Goal: Task Accomplishment & Management: Manage account settings

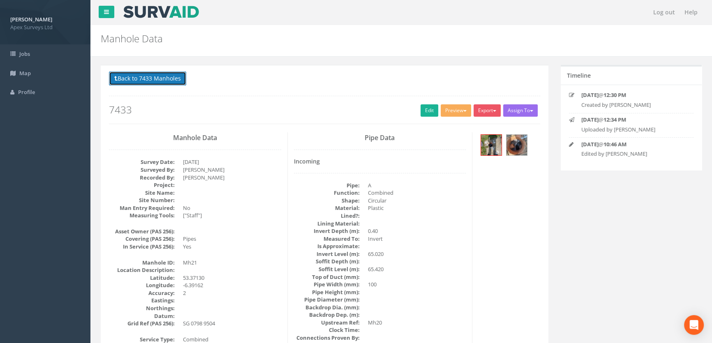
click at [134, 76] on button "Back to 7433 Manholes" at bounding box center [147, 79] width 77 height 14
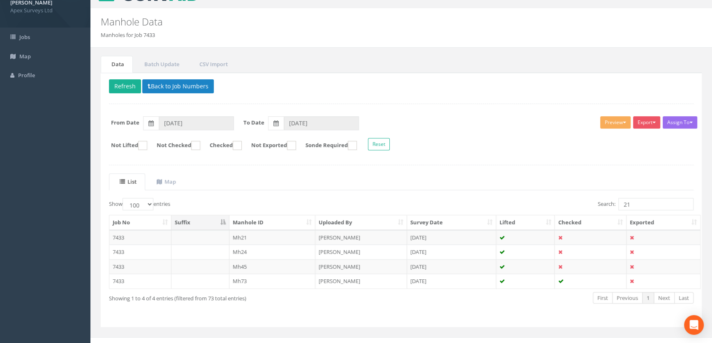
scroll to position [26, 0]
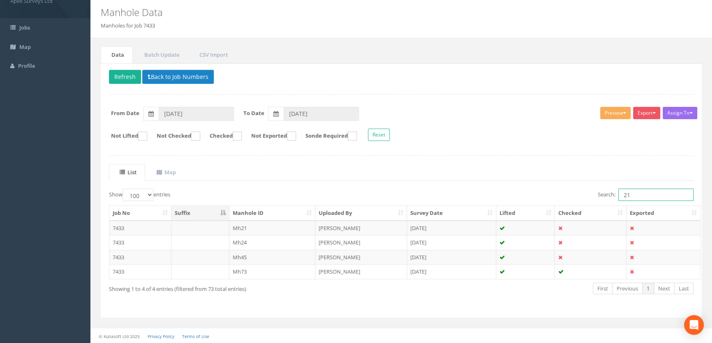
click at [638, 194] on input "21" at bounding box center [655, 195] width 75 height 12
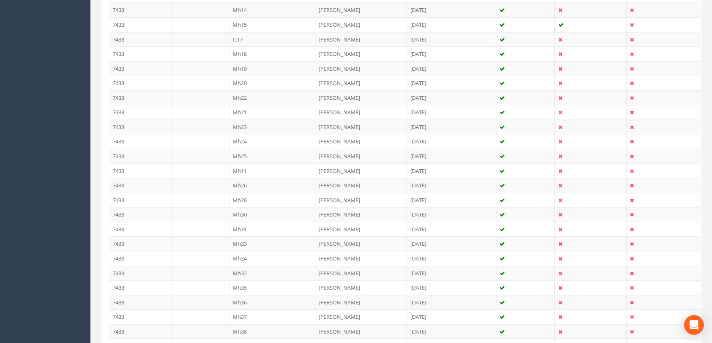
scroll to position [400, 0]
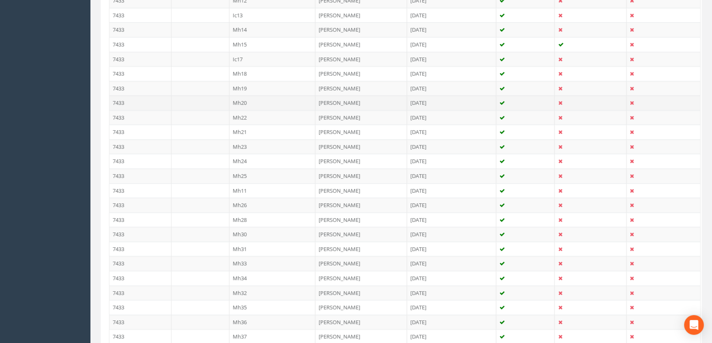
type input "20"
click at [254, 101] on td "Mh20" at bounding box center [272, 102] width 86 height 15
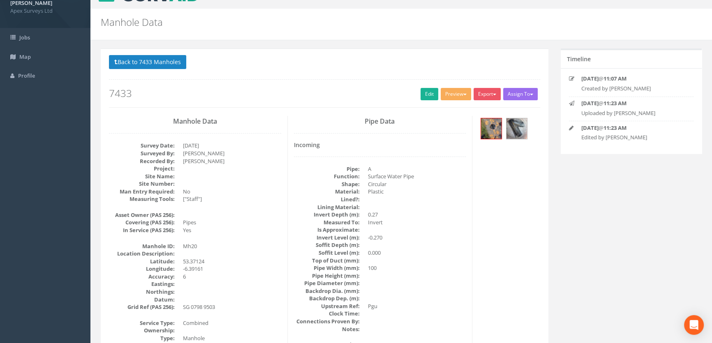
scroll to position [0, 0]
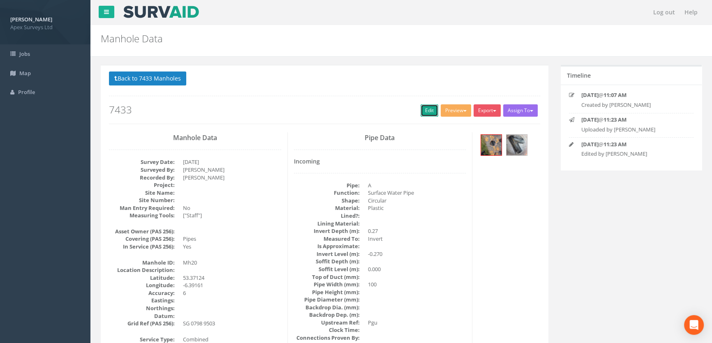
click at [421, 108] on link "Edit" at bounding box center [430, 110] width 18 height 12
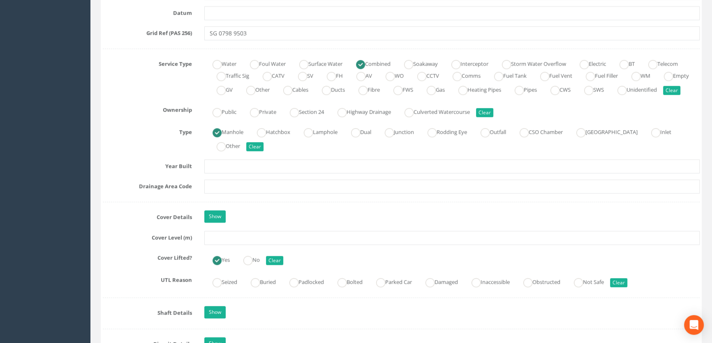
scroll to position [598, 0]
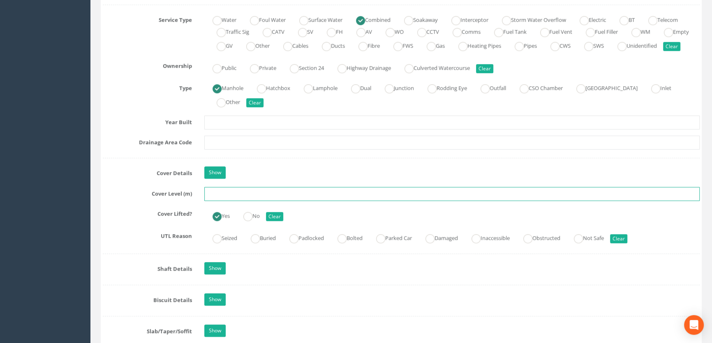
click at [215, 201] on input "text" at bounding box center [451, 194] width 495 height 14
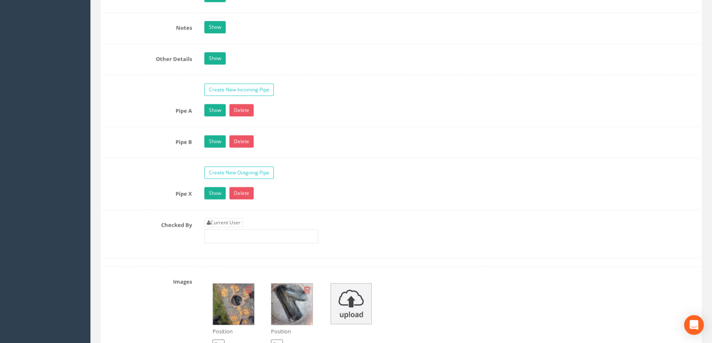
scroll to position [1457, 0]
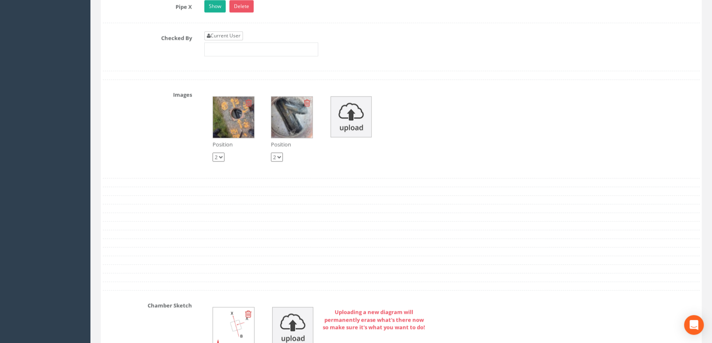
type input "65.32"
click at [224, 40] on link "Current User" at bounding box center [223, 35] width 39 height 9
type input "[PERSON_NAME]"
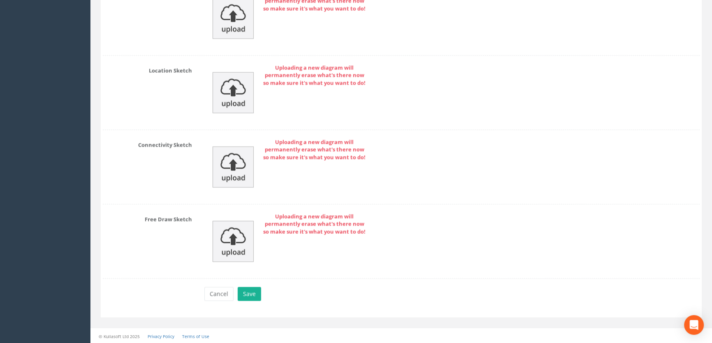
scroll to position [1851, 0]
click at [247, 290] on button "Save" at bounding box center [249, 293] width 23 height 14
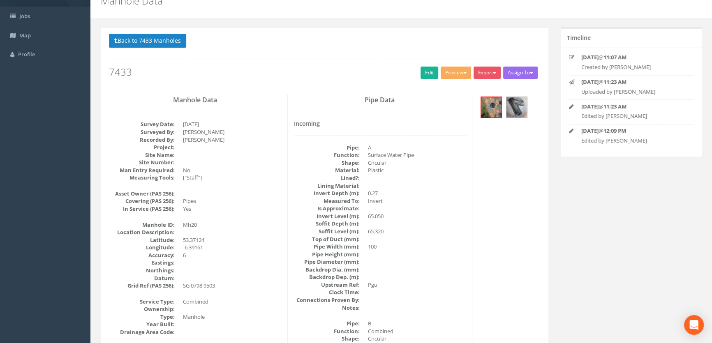
scroll to position [0, 0]
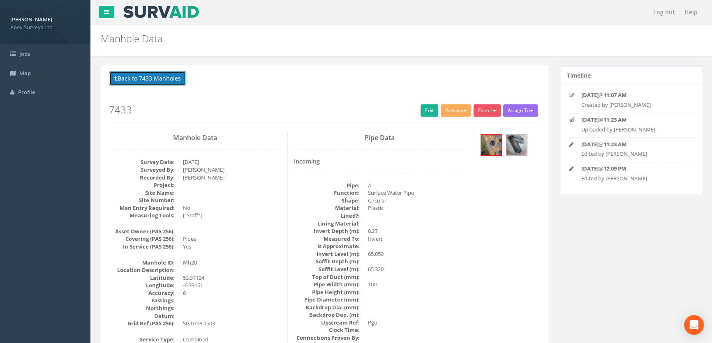
click at [158, 75] on button "Back to 7433 Manholes" at bounding box center [147, 79] width 77 height 14
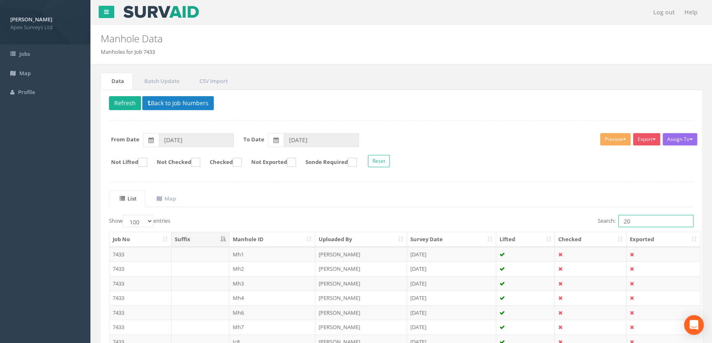
click at [641, 221] on input "20" at bounding box center [655, 221] width 75 height 12
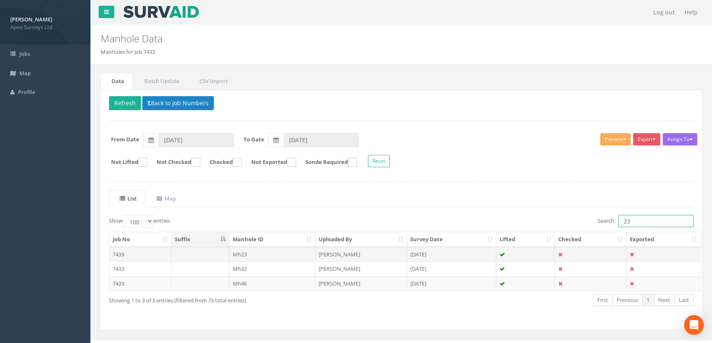
type input "23"
click at [244, 252] on td "Mh23" at bounding box center [272, 254] width 86 height 15
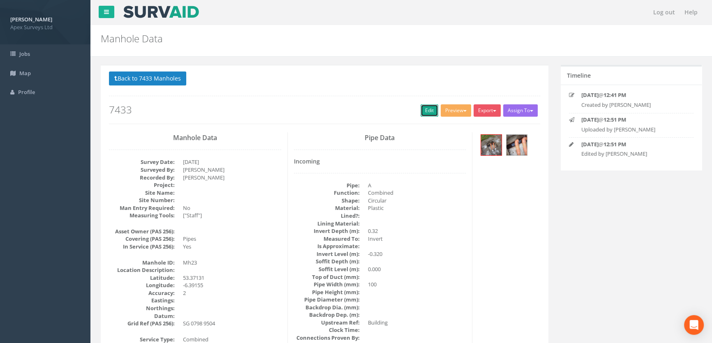
click at [430, 107] on link "Edit" at bounding box center [430, 110] width 18 height 12
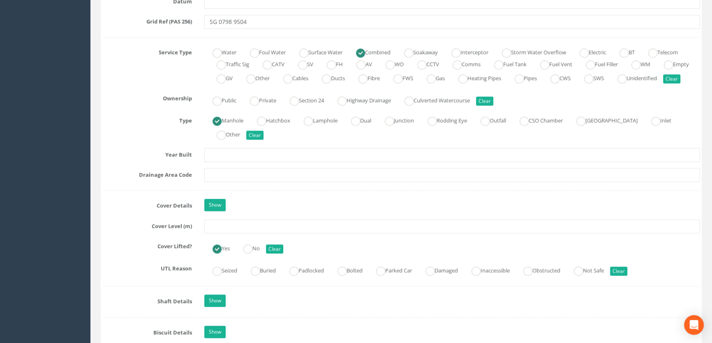
scroll to position [598, 0]
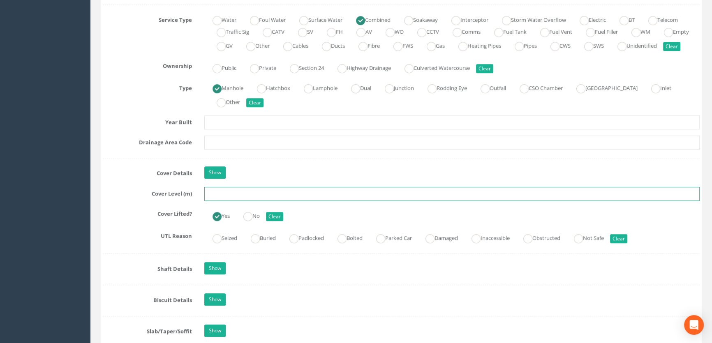
click at [221, 201] on input "text" at bounding box center [451, 194] width 495 height 14
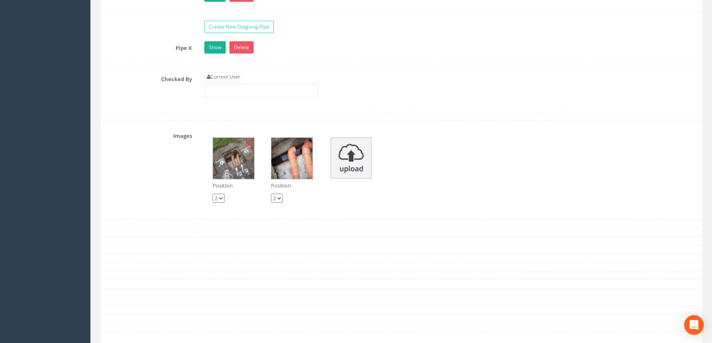
scroll to position [1420, 0]
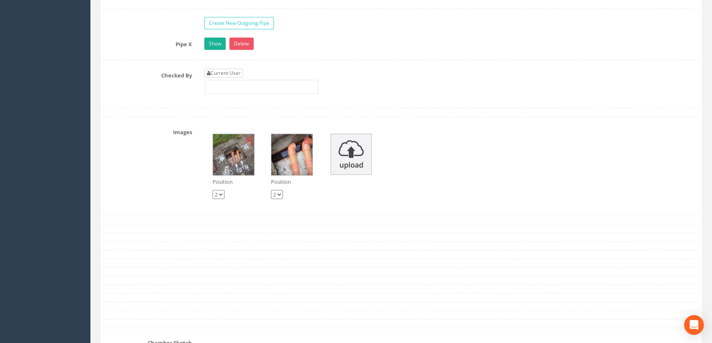
type input "65.44"
click at [222, 78] on link "Current User" at bounding box center [223, 73] width 39 height 9
type input "[PERSON_NAME]"
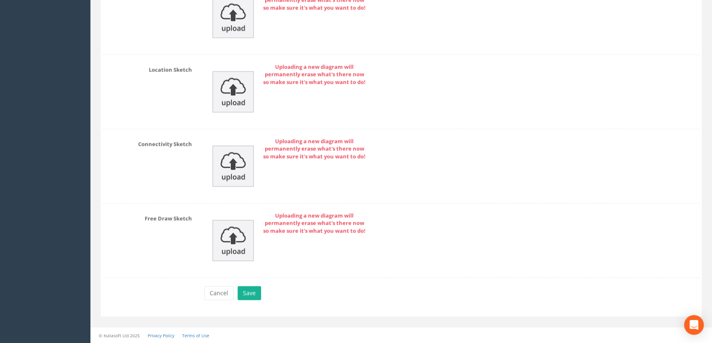
scroll to position [1851, 0]
click at [249, 298] on button "Save" at bounding box center [249, 293] width 23 height 14
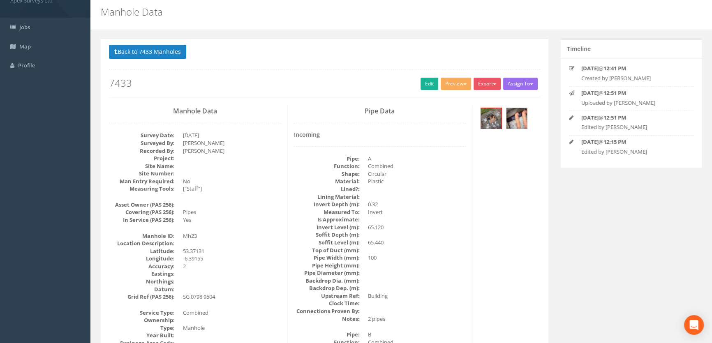
scroll to position [0, 0]
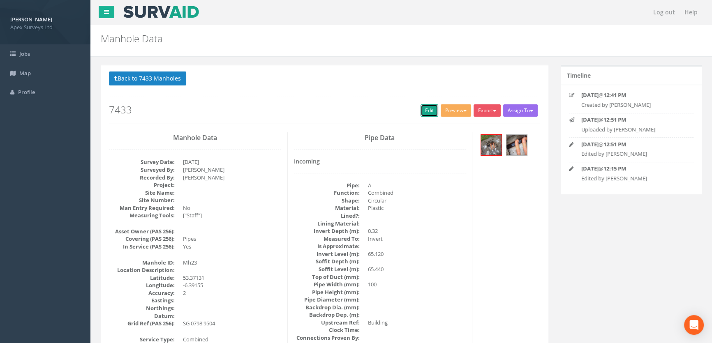
click at [424, 105] on link "Edit" at bounding box center [430, 110] width 18 height 12
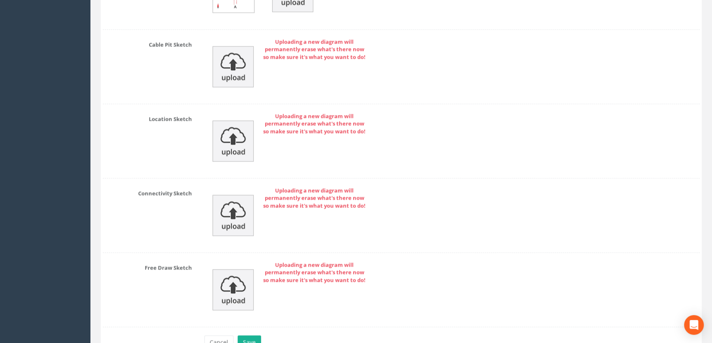
scroll to position [1851, 0]
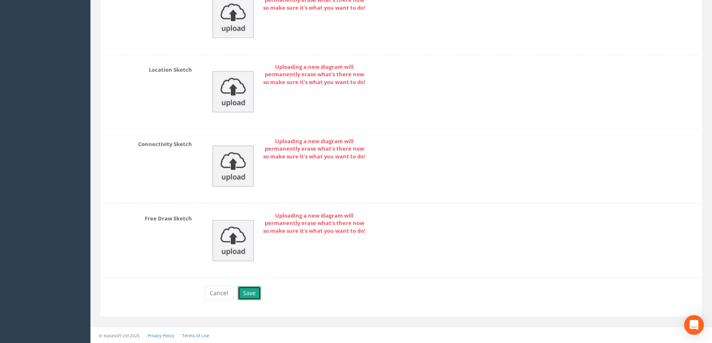
click at [243, 295] on button "Save" at bounding box center [249, 293] width 23 height 14
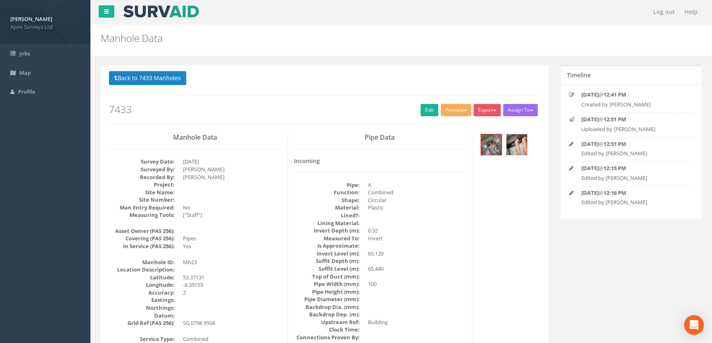
scroll to position [0, 0]
click at [144, 77] on button "Back to 7433 Manholes" at bounding box center [147, 79] width 77 height 14
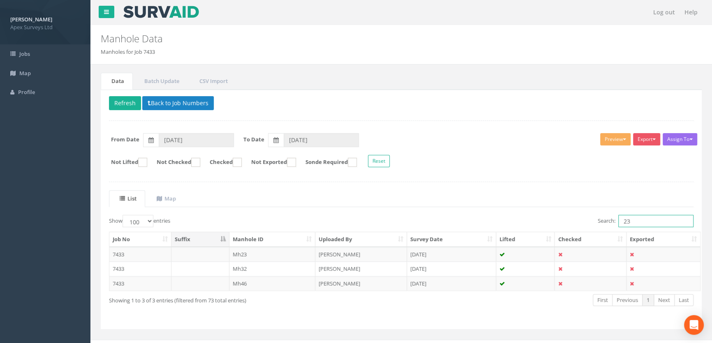
click at [636, 221] on input "23" at bounding box center [655, 221] width 75 height 12
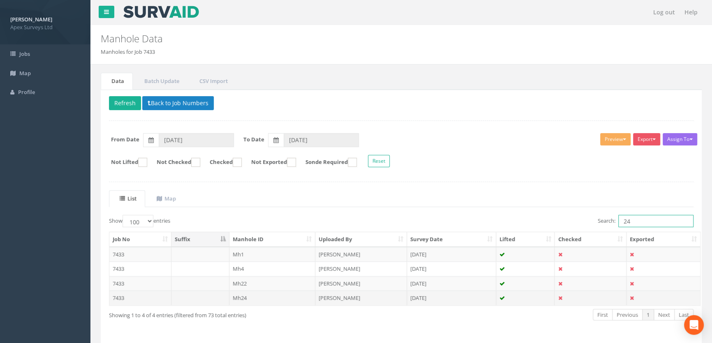
type input "24"
click at [251, 296] on td "Mh24" at bounding box center [272, 298] width 86 height 15
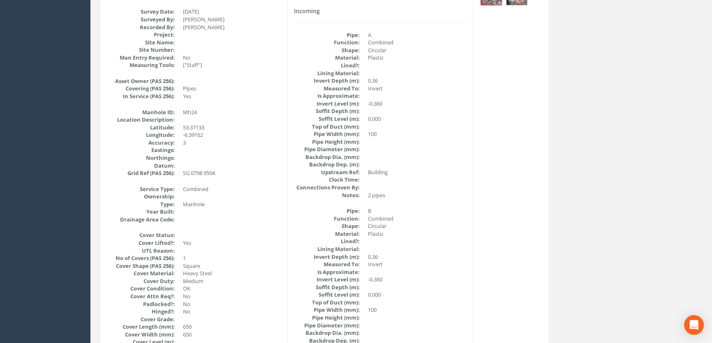
scroll to position [65, 0]
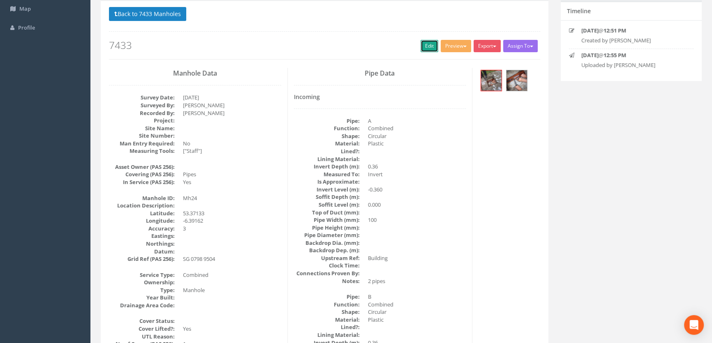
click at [425, 44] on link "Edit" at bounding box center [430, 46] width 18 height 12
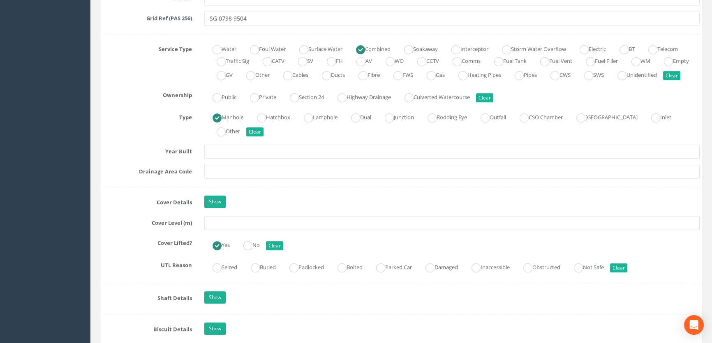
scroll to position [662, 0]
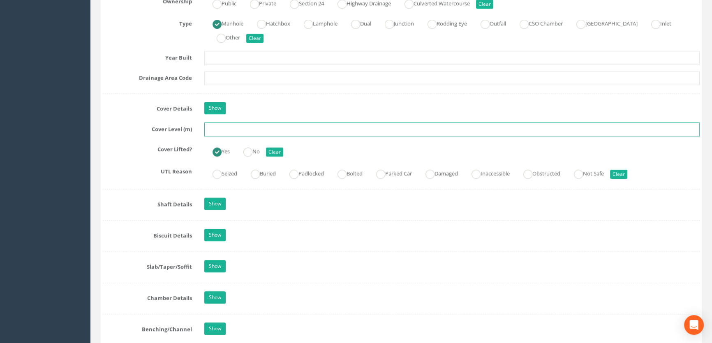
click at [229, 136] on input "text" at bounding box center [451, 129] width 495 height 14
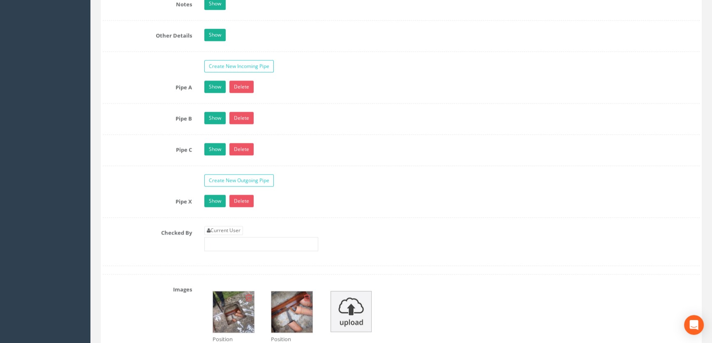
scroll to position [1373, 0]
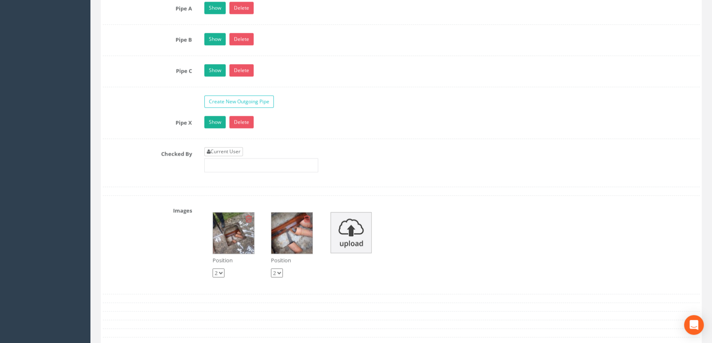
type input "65.46"
click at [231, 156] on link "Current User" at bounding box center [223, 151] width 39 height 9
type input "[PERSON_NAME]"
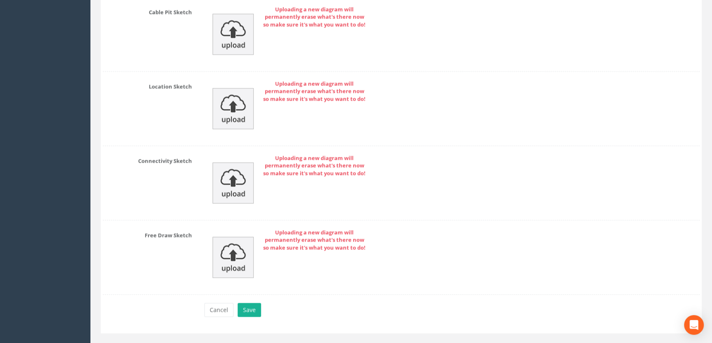
scroll to position [1883, 0]
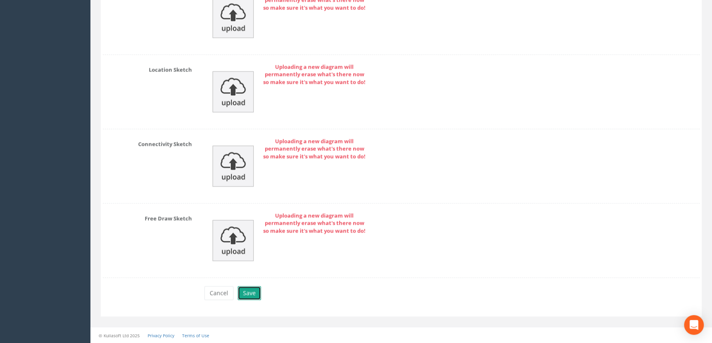
click at [249, 292] on button "Save" at bounding box center [249, 293] width 23 height 14
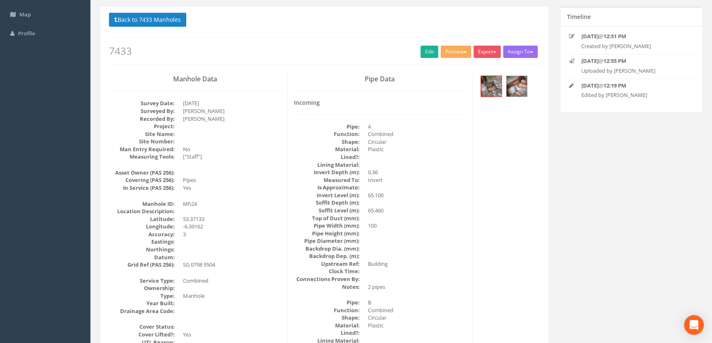
scroll to position [0, 0]
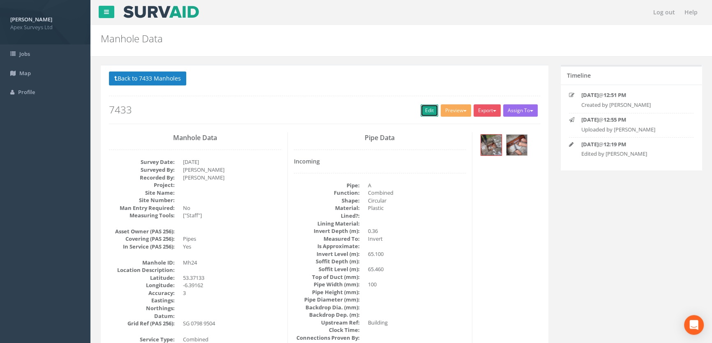
click at [423, 111] on link "Edit" at bounding box center [430, 110] width 18 height 12
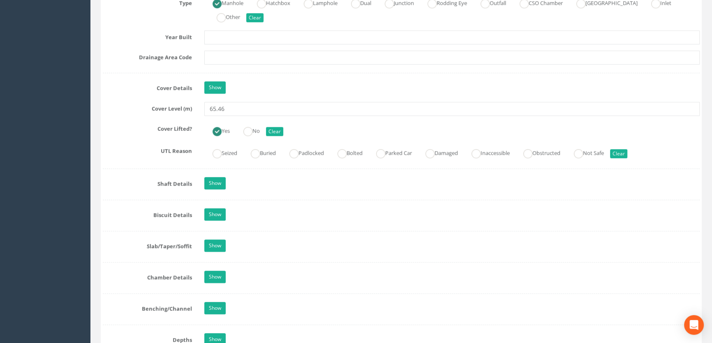
scroll to position [672, 0]
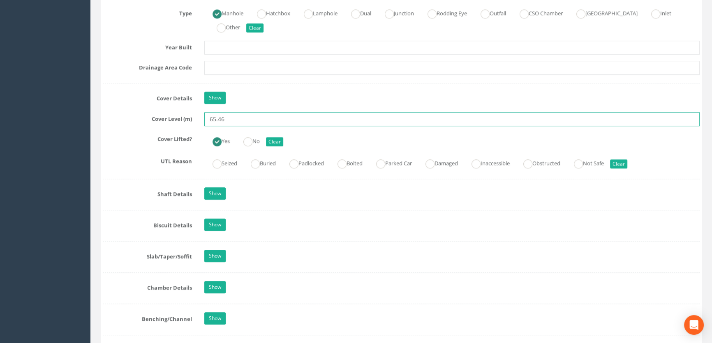
click at [229, 126] on input "65.46" at bounding box center [451, 119] width 495 height 14
click at [226, 126] on input "65.41" at bounding box center [451, 119] width 495 height 14
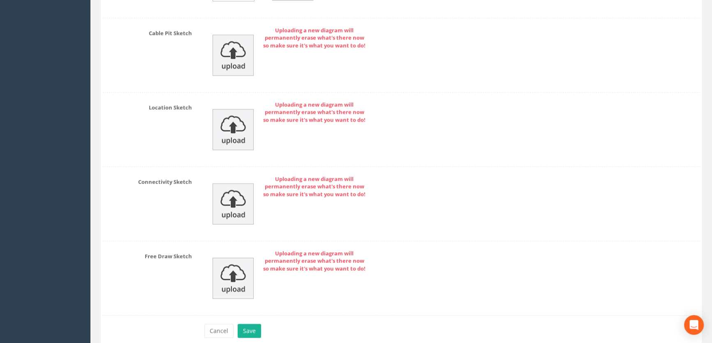
scroll to position [1883, 0]
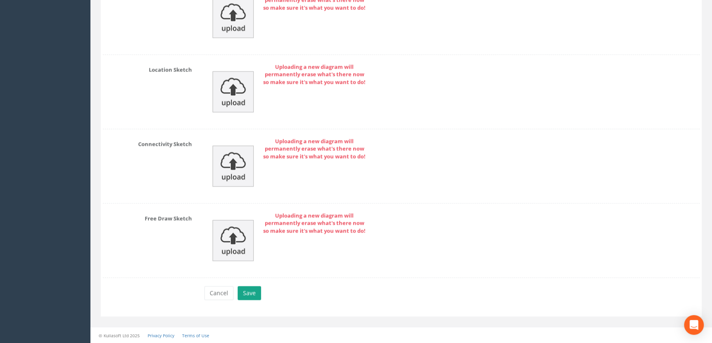
type input "65.44"
click at [246, 292] on button "Save" at bounding box center [249, 293] width 23 height 14
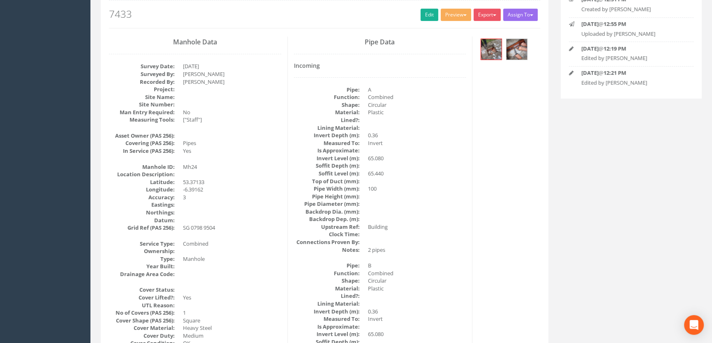
scroll to position [0, 0]
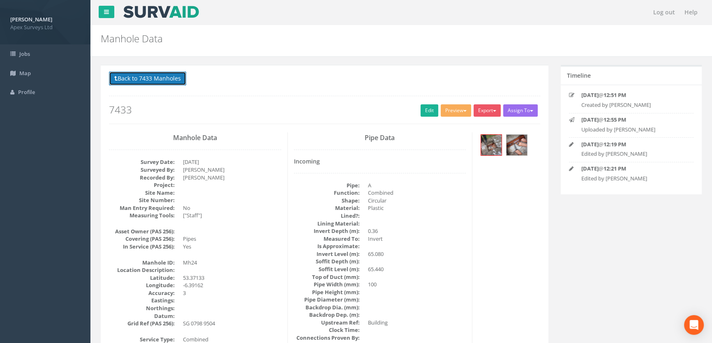
click at [168, 76] on button "Back to 7433 Manholes" at bounding box center [147, 79] width 77 height 14
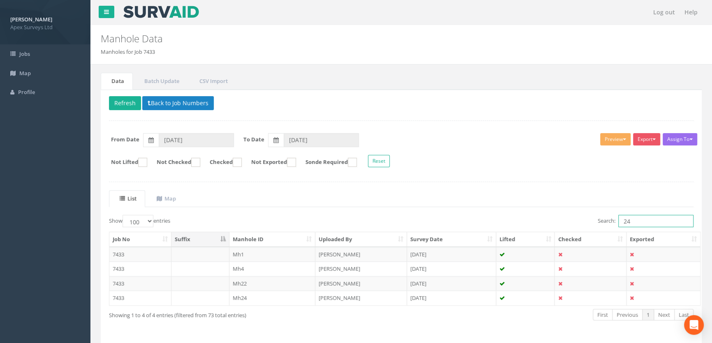
click at [635, 221] on input "24" at bounding box center [655, 221] width 75 height 12
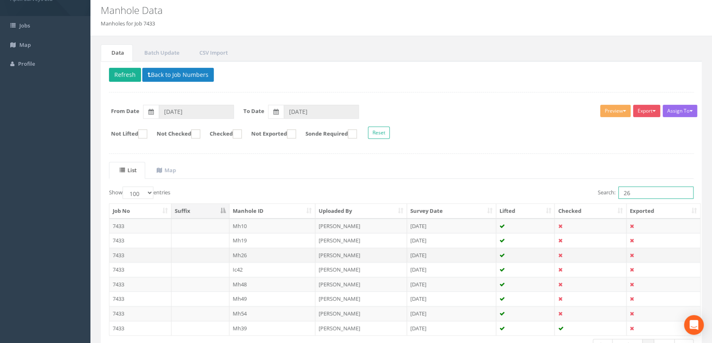
scroll to position [85, 0]
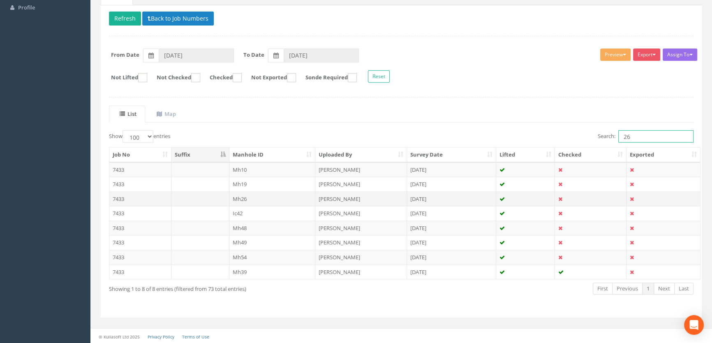
type input "26"
click at [241, 201] on td "Mh26" at bounding box center [272, 199] width 86 height 15
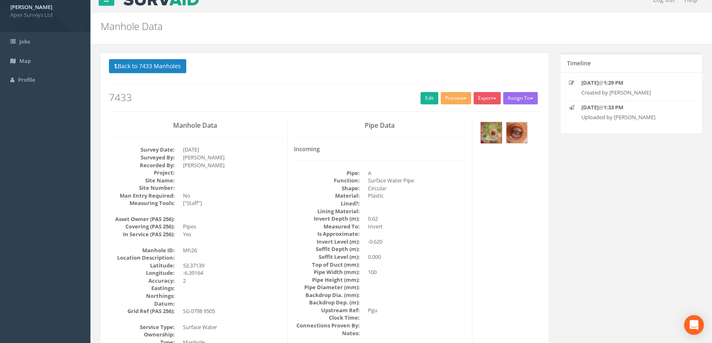
scroll to position [0, 0]
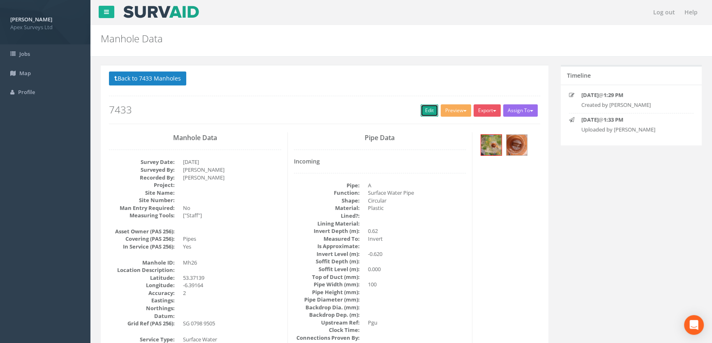
click at [424, 109] on link "Edit" at bounding box center [430, 110] width 18 height 12
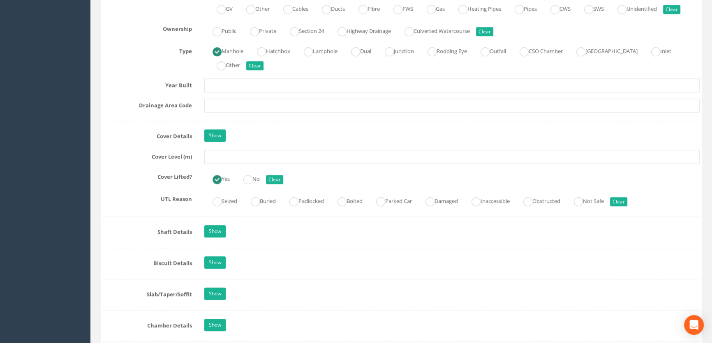
scroll to position [635, 0]
click at [240, 164] on input "text" at bounding box center [451, 157] width 495 height 14
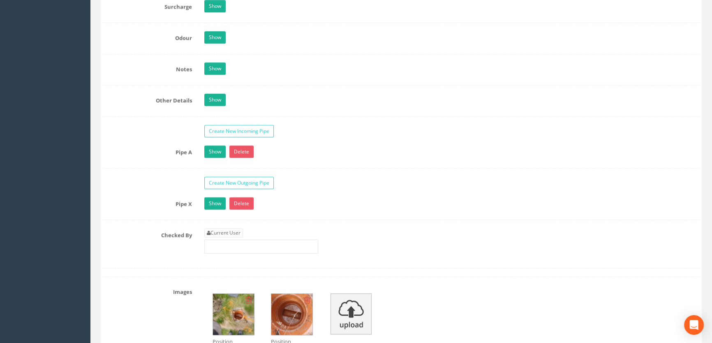
scroll to position [1233, 0]
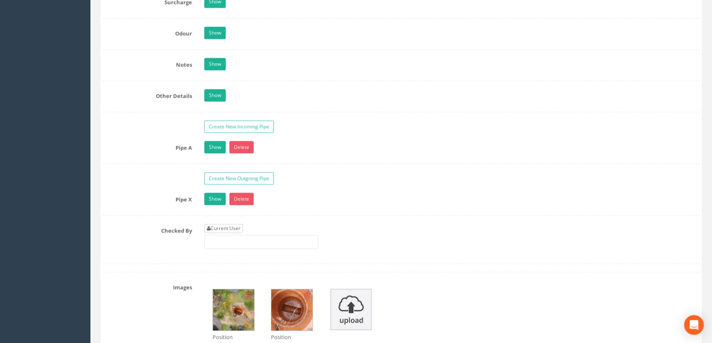
type input "65.41"
click at [224, 233] on link "Current User" at bounding box center [223, 228] width 39 height 9
type input "[PERSON_NAME]"
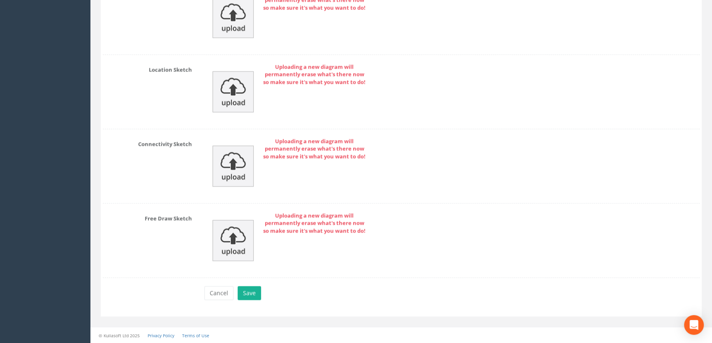
scroll to position [1820, 0]
click at [243, 293] on button "Save" at bounding box center [249, 293] width 23 height 14
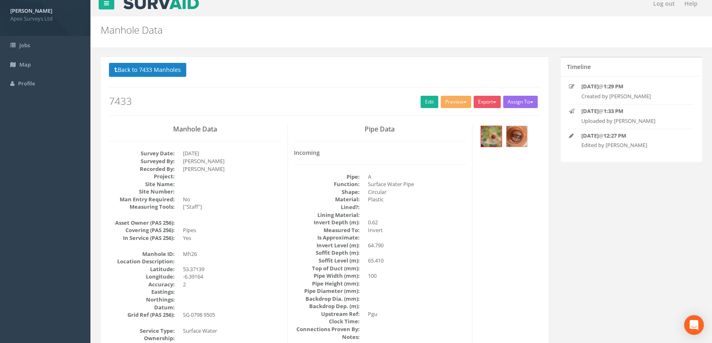
scroll to position [0, 0]
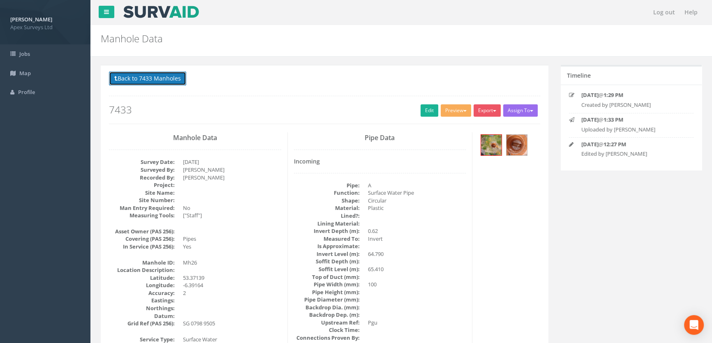
click at [148, 83] on button "Back to 7433 Manholes" at bounding box center [147, 79] width 77 height 14
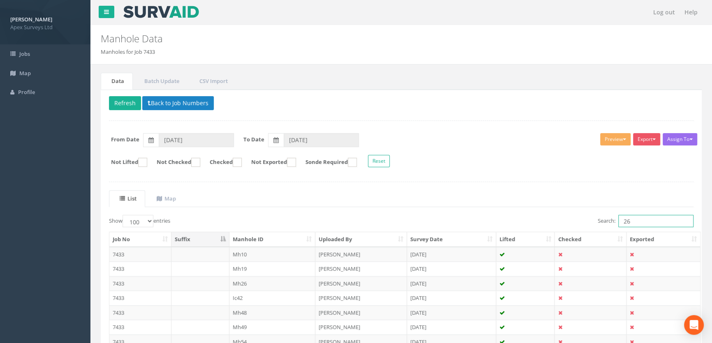
click at [642, 220] on input "26" at bounding box center [655, 221] width 75 height 12
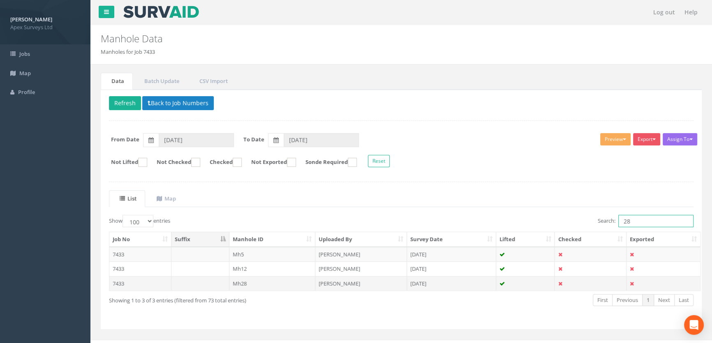
type input "28"
click at [240, 282] on td "Mh28" at bounding box center [272, 283] width 86 height 15
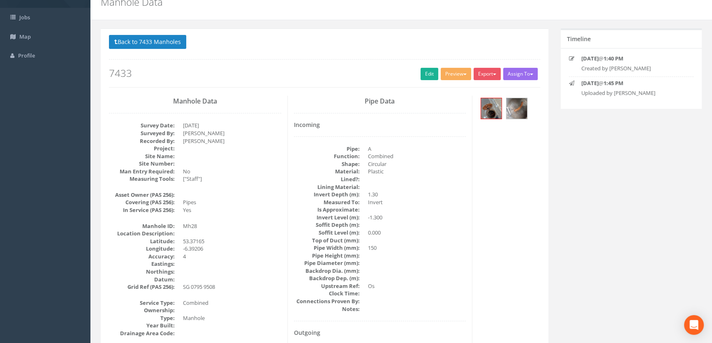
scroll to position [27, 0]
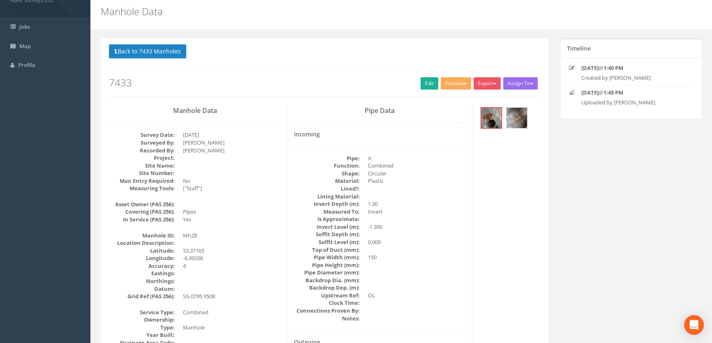
click at [519, 117] on img at bounding box center [516, 118] width 21 height 21
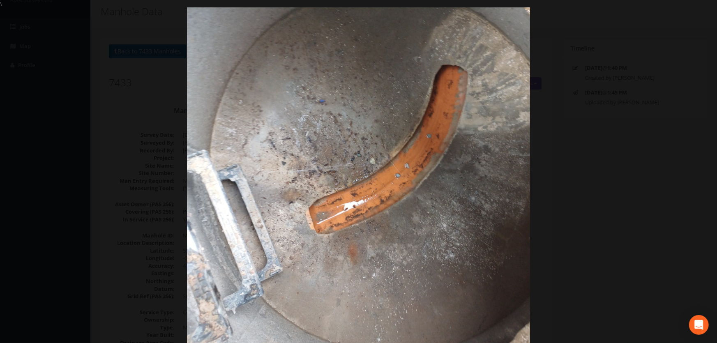
click at [129, 162] on div at bounding box center [358, 179] width 717 height 343
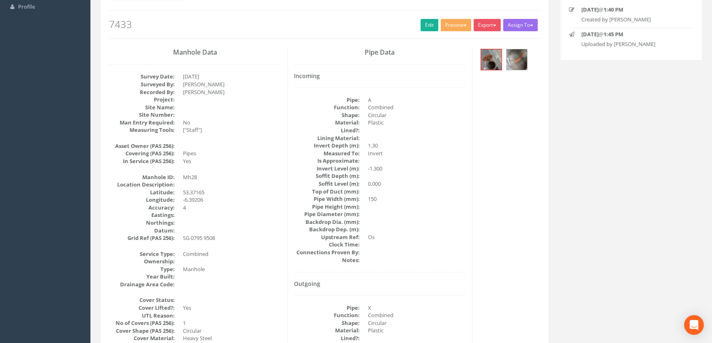
scroll to position [0, 0]
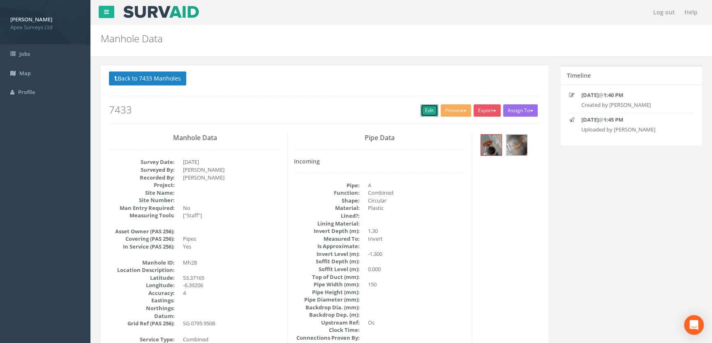
click at [423, 107] on link "Edit" at bounding box center [430, 110] width 18 height 12
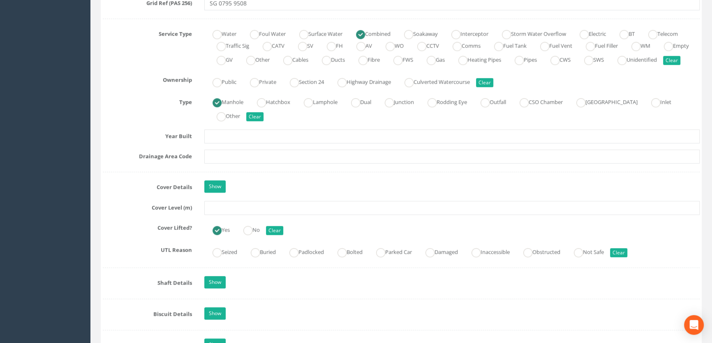
scroll to position [635, 0]
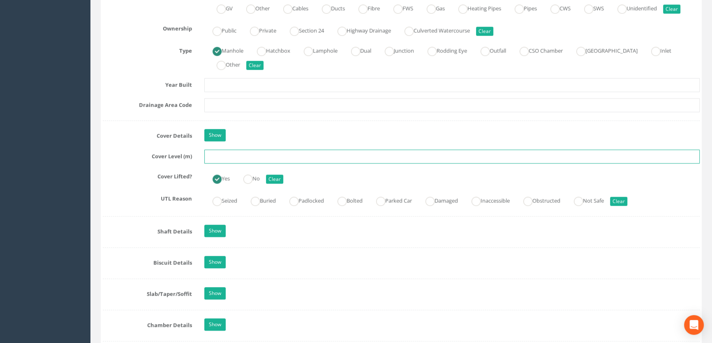
click at [223, 164] on input "text" at bounding box center [451, 157] width 495 height 14
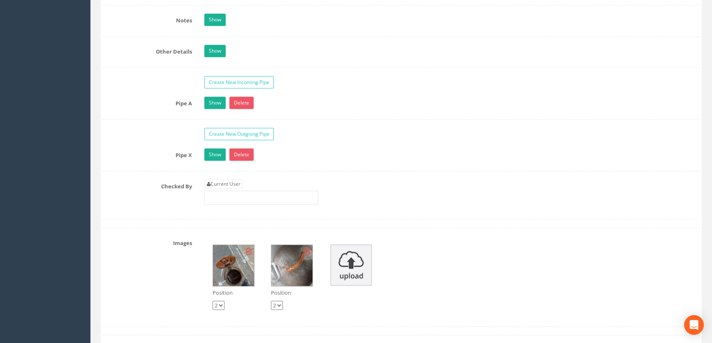
scroll to position [1345, 0]
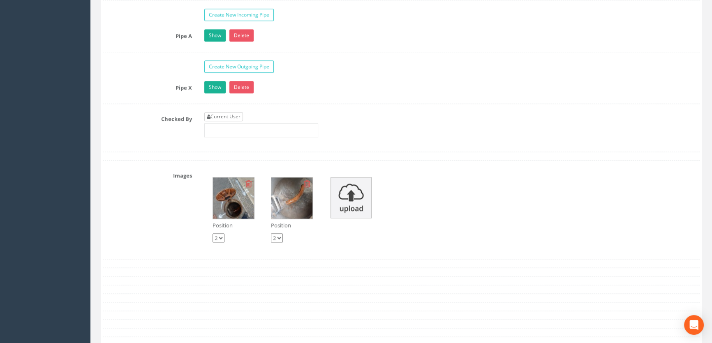
type input "65.31"
click at [223, 121] on link "Current User" at bounding box center [223, 116] width 39 height 9
type input "[PERSON_NAME]"
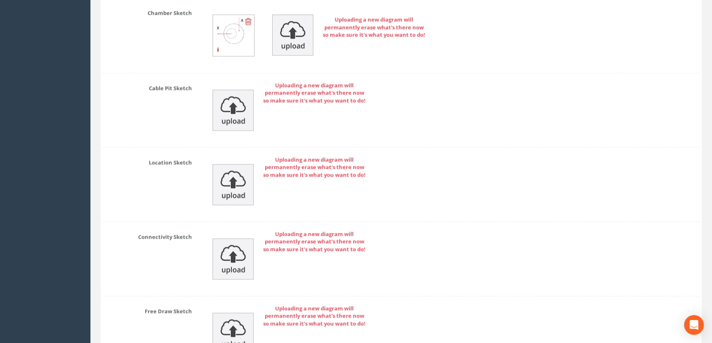
scroll to position [1820, 0]
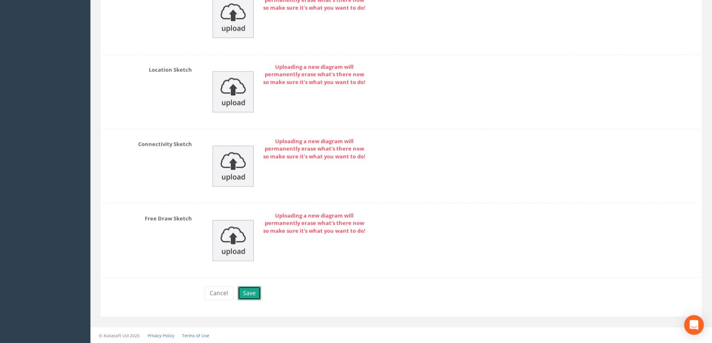
click at [245, 291] on button "Save" at bounding box center [249, 293] width 23 height 14
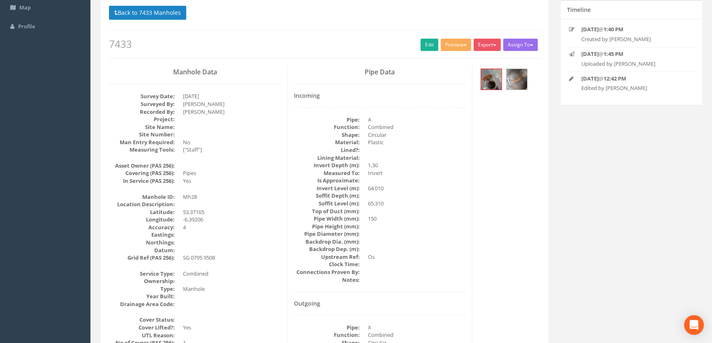
scroll to position [0, 0]
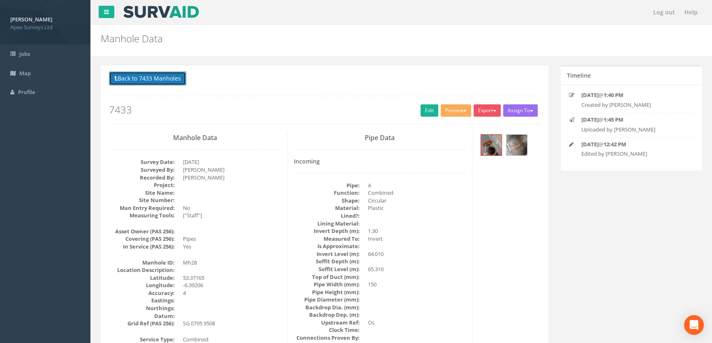
click at [139, 82] on button "Back to 7433 Manholes" at bounding box center [147, 79] width 77 height 14
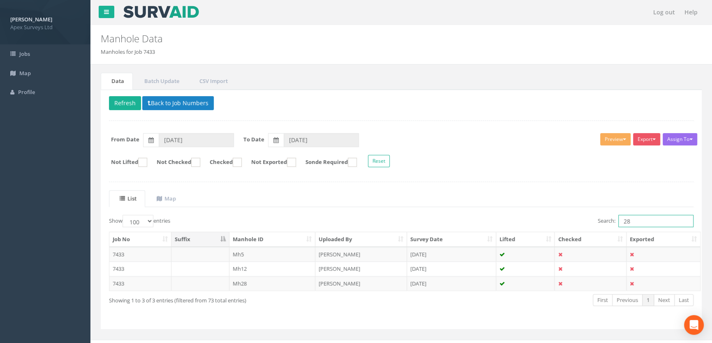
drag, startPoint x: 630, startPoint y: 221, endPoint x: 600, endPoint y: 230, distance: 31.5
click at [600, 229] on div "Show 10 25 50 100 entries Search: 28 Job No Suffix Manhole ID Uploaded By Surve…" at bounding box center [401, 268] width 585 height 106
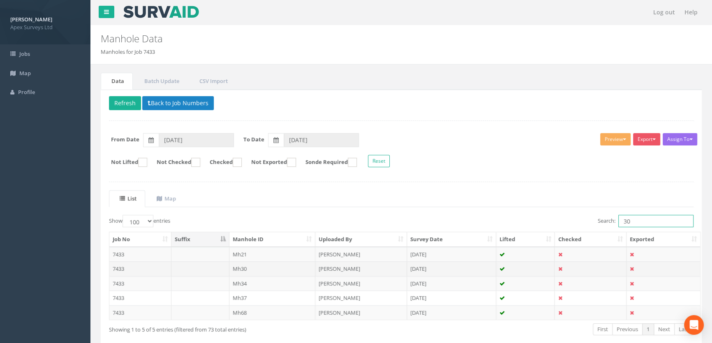
type input "30"
click at [239, 270] on td "Mh30" at bounding box center [272, 268] width 86 height 15
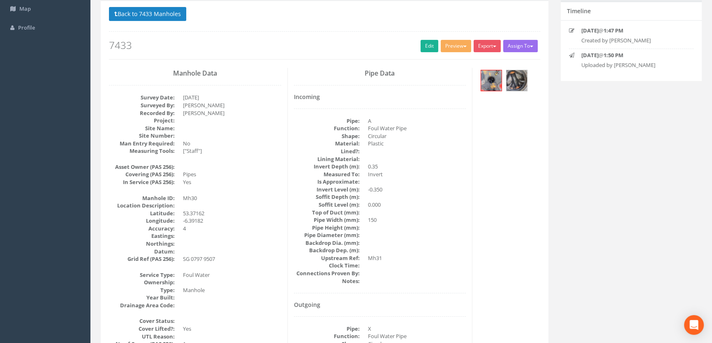
scroll to position [27, 0]
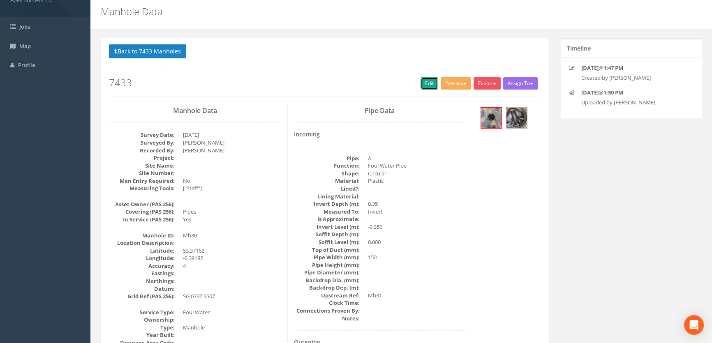
click at [431, 83] on link "Edit" at bounding box center [430, 83] width 18 height 12
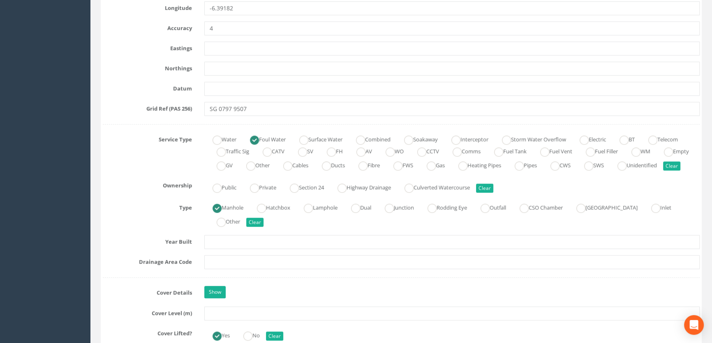
scroll to position [550, 0]
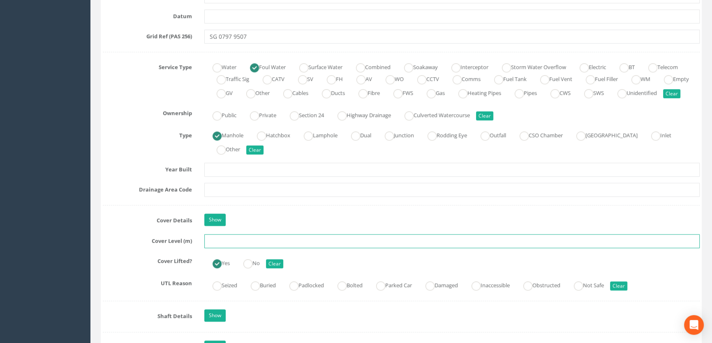
click at [241, 248] on input "text" at bounding box center [451, 241] width 495 height 14
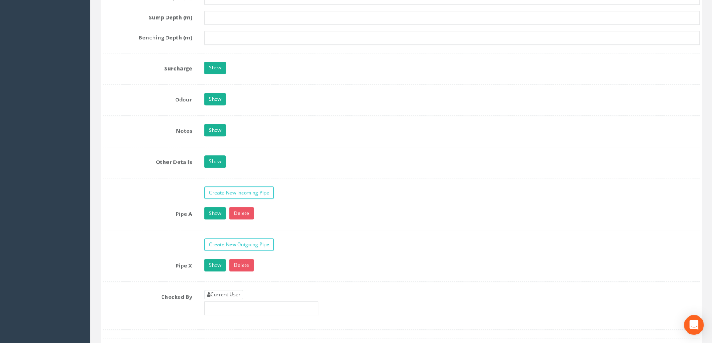
scroll to position [1260, 0]
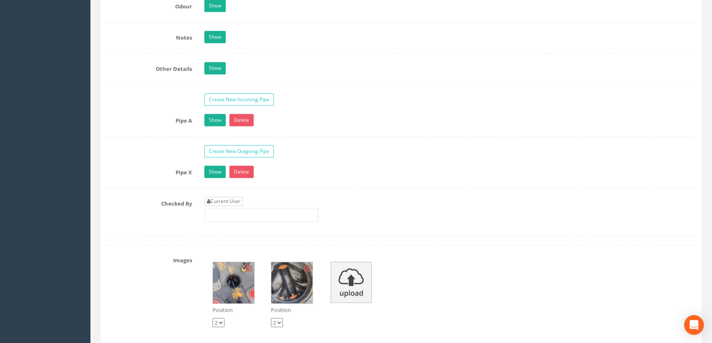
type input "65.33"
click at [231, 206] on link "Current User" at bounding box center [223, 201] width 39 height 9
type input "[PERSON_NAME]"
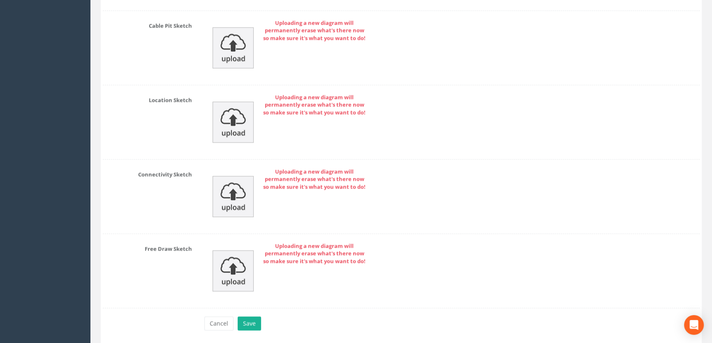
scroll to position [1820, 0]
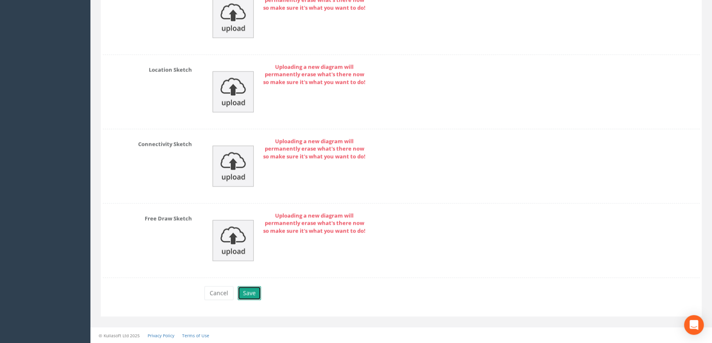
click at [247, 293] on button "Save" at bounding box center [249, 293] width 23 height 14
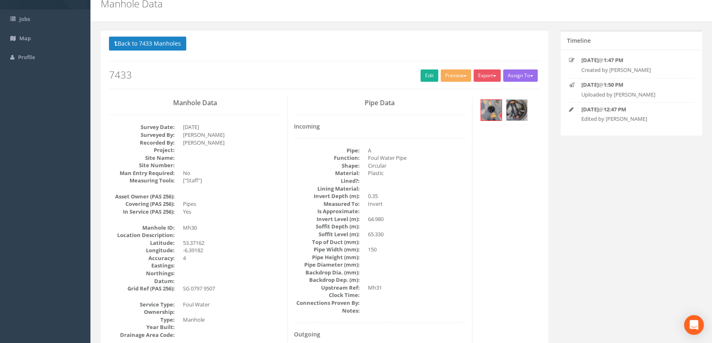
scroll to position [0, 0]
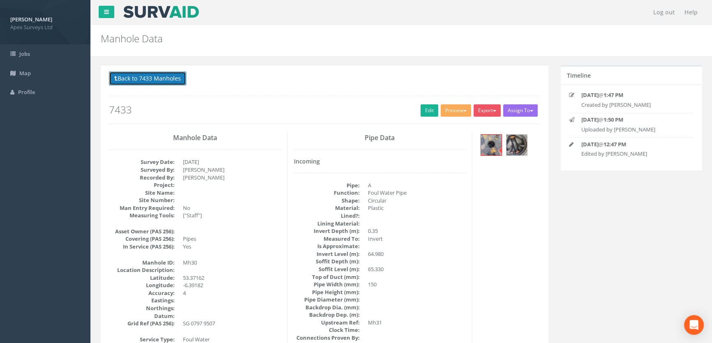
click at [133, 80] on button "Back to 7433 Manholes" at bounding box center [147, 79] width 77 height 14
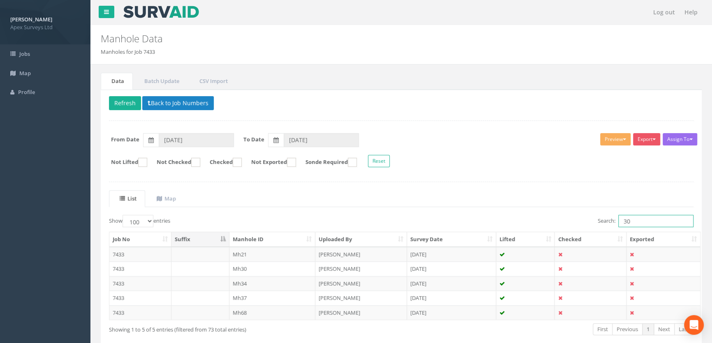
click at [629, 222] on input "30" at bounding box center [655, 221] width 75 height 12
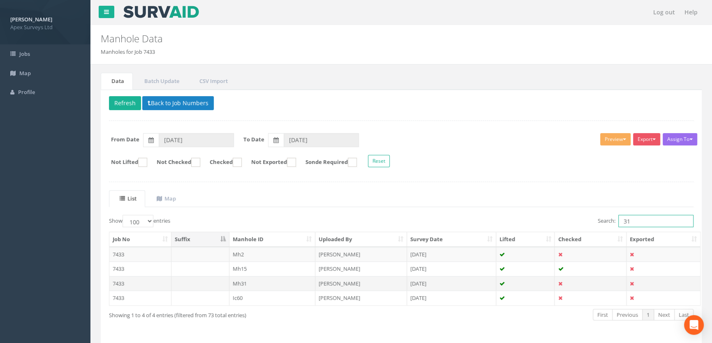
type input "31"
click at [243, 287] on td "Mh31" at bounding box center [272, 283] width 86 height 15
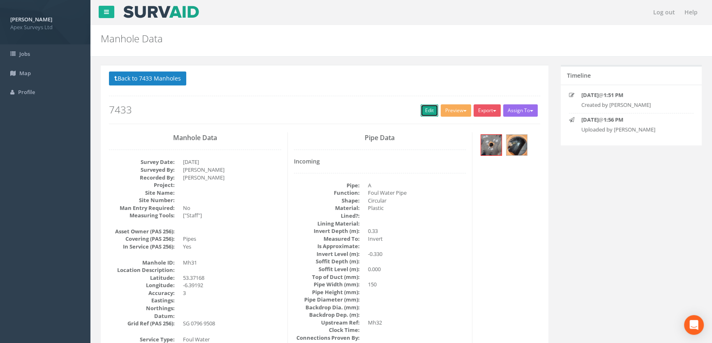
click at [423, 110] on link "Edit" at bounding box center [430, 110] width 18 height 12
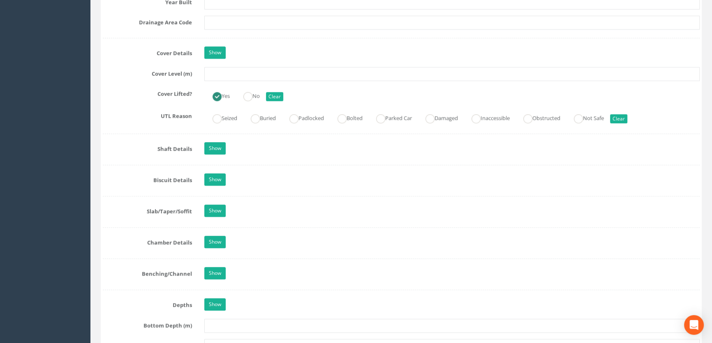
scroll to position [598, 0]
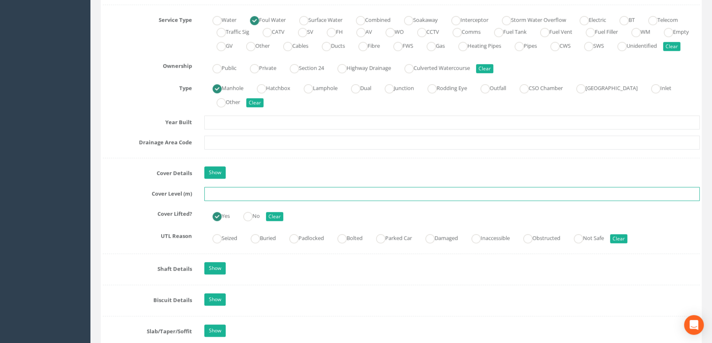
click at [220, 201] on input "text" at bounding box center [451, 194] width 495 height 14
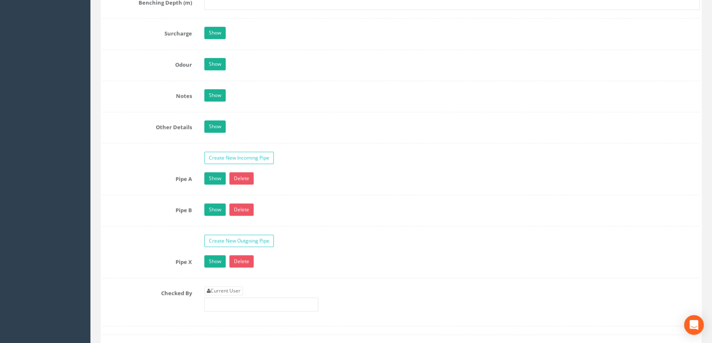
scroll to position [1308, 0]
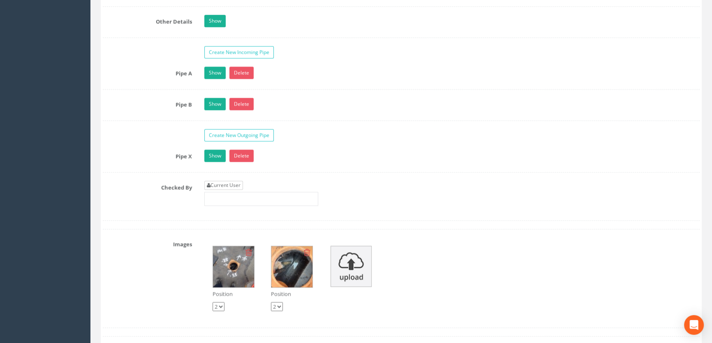
type input "65.74"
click at [224, 190] on link "Current User" at bounding box center [223, 185] width 39 height 9
type input "[PERSON_NAME]"
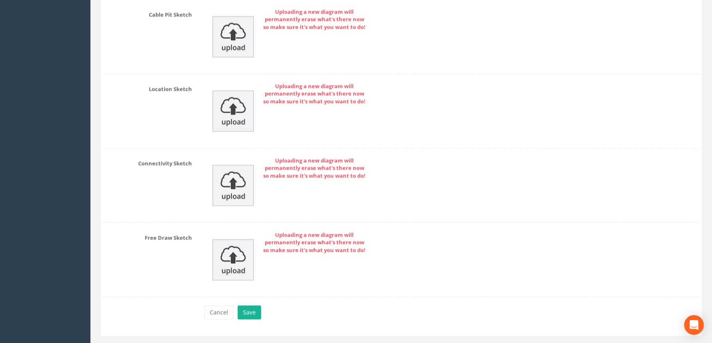
scroll to position [1851, 0]
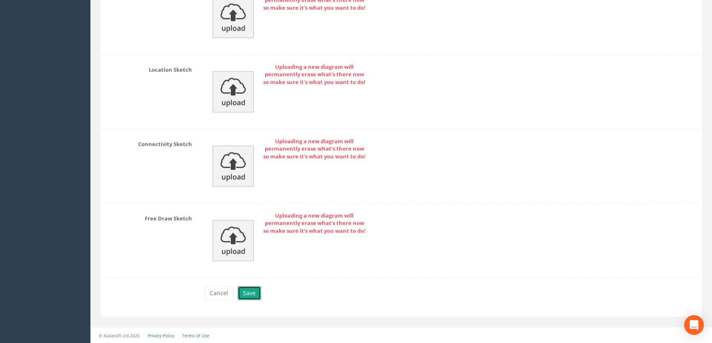
click at [253, 295] on button "Save" at bounding box center [249, 293] width 23 height 14
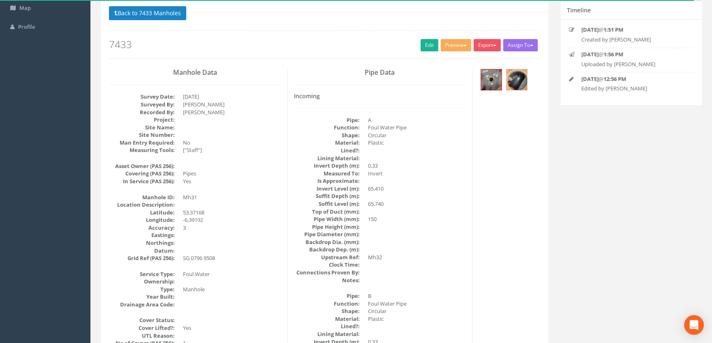
scroll to position [65, 0]
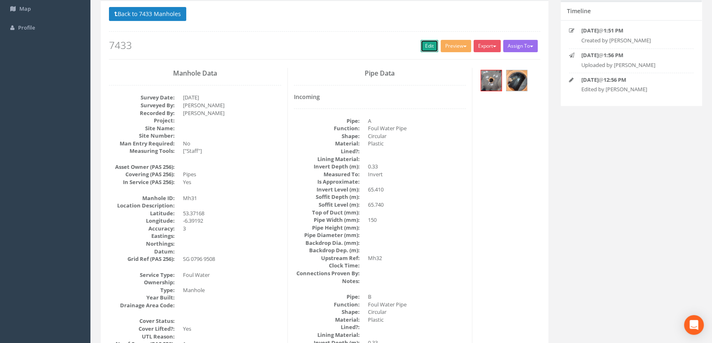
click at [428, 43] on link "Edit" at bounding box center [430, 46] width 18 height 12
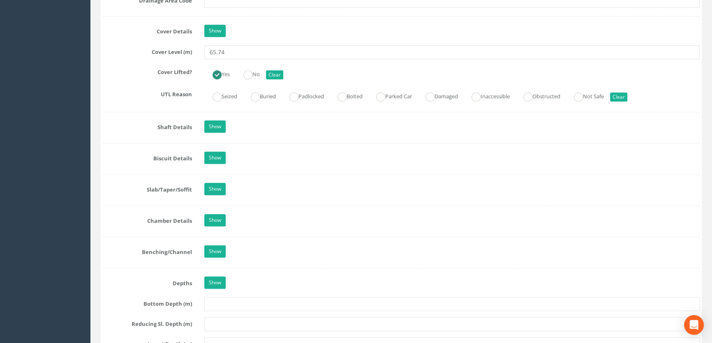
scroll to position [700, 0]
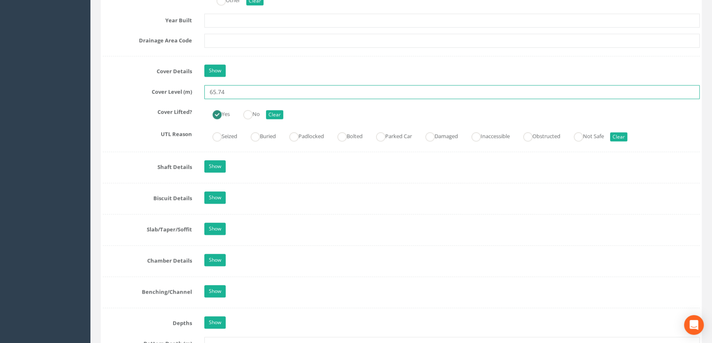
click at [230, 99] on input "65.74" at bounding box center [451, 92] width 495 height 14
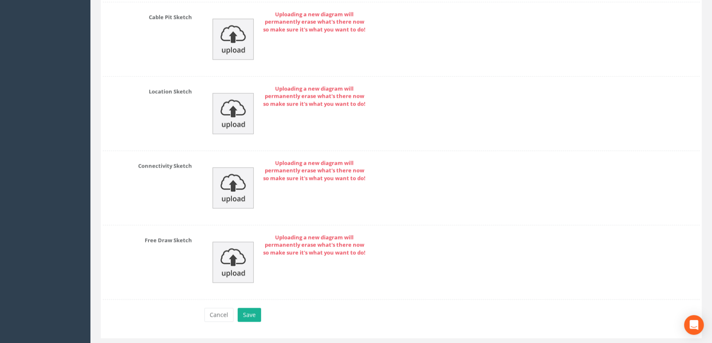
scroll to position [1851, 0]
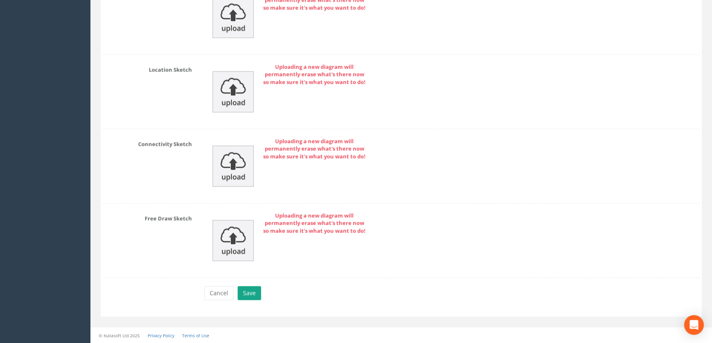
type input "65.30"
click at [258, 293] on button "Save" at bounding box center [249, 293] width 23 height 14
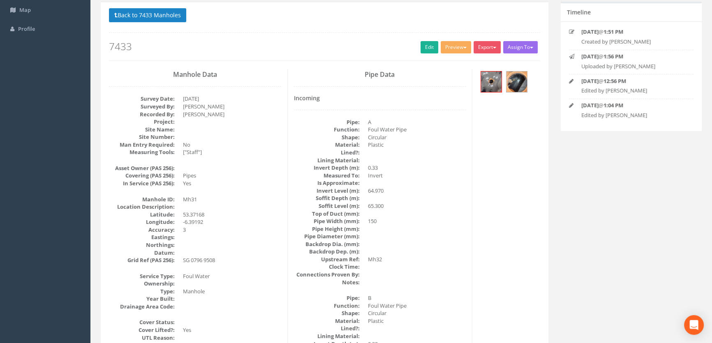
scroll to position [0, 0]
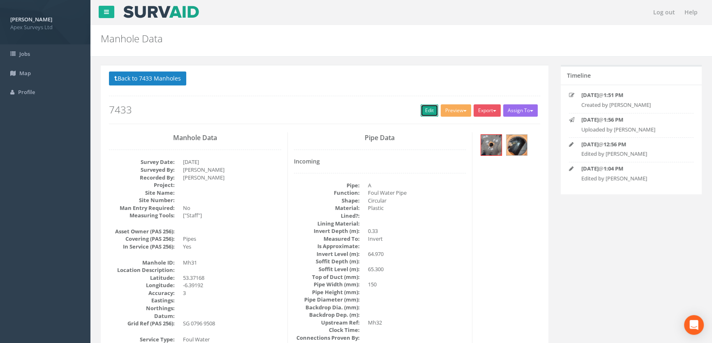
click at [425, 109] on link "Edit" at bounding box center [430, 110] width 18 height 12
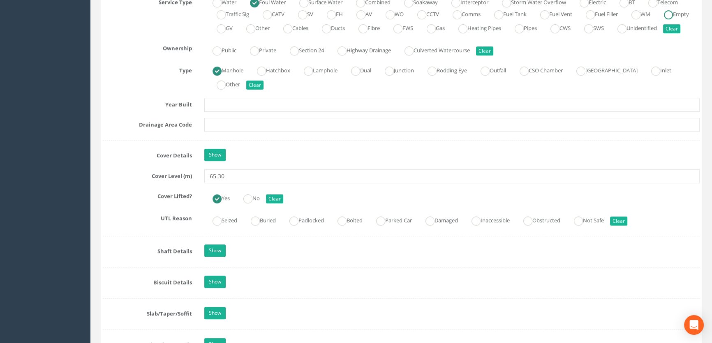
scroll to position [635, 0]
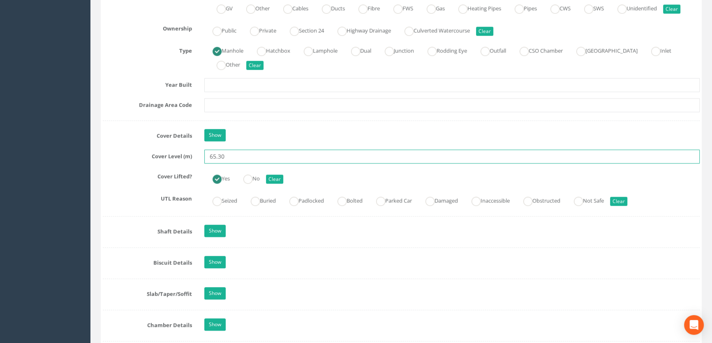
click at [230, 164] on input "65.30" at bounding box center [451, 157] width 495 height 14
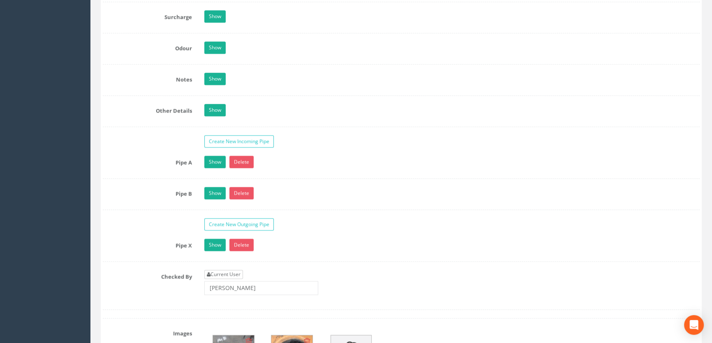
scroll to position [1308, 0]
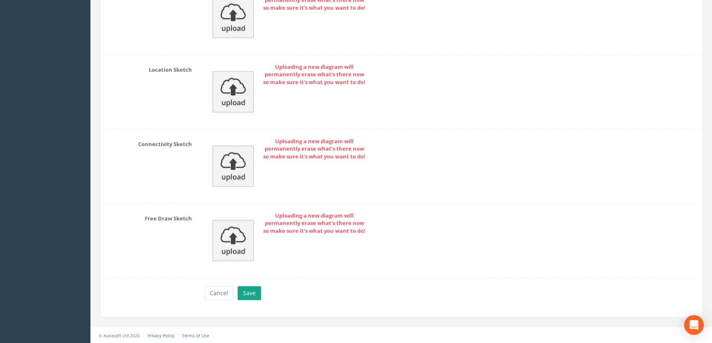
type input "65.33"
click at [245, 294] on button "Save" at bounding box center [249, 293] width 23 height 14
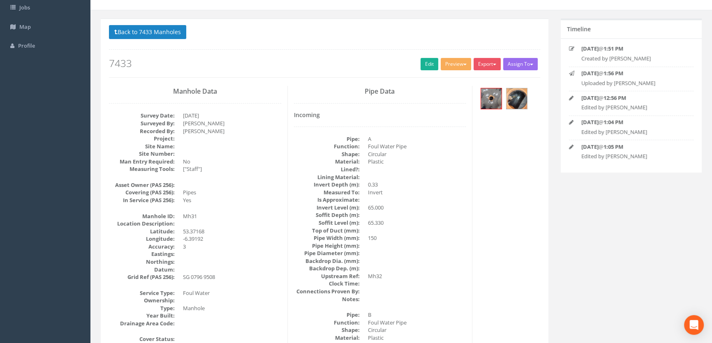
scroll to position [0, 0]
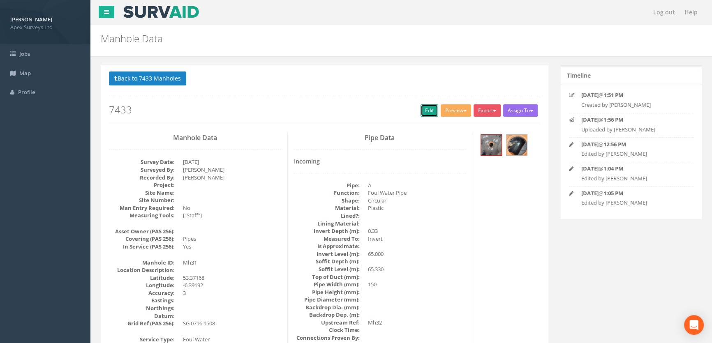
click at [424, 111] on link "Edit" at bounding box center [430, 110] width 18 height 12
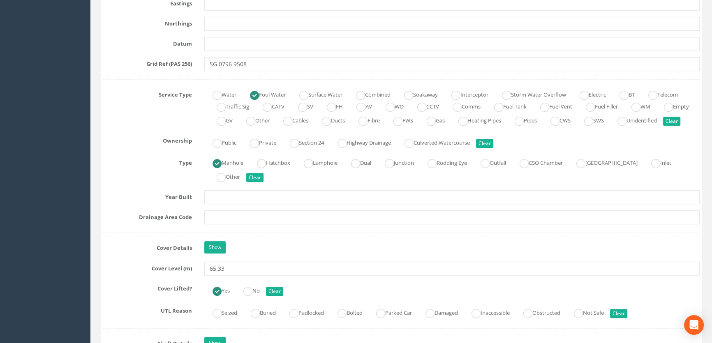
scroll to position [635, 0]
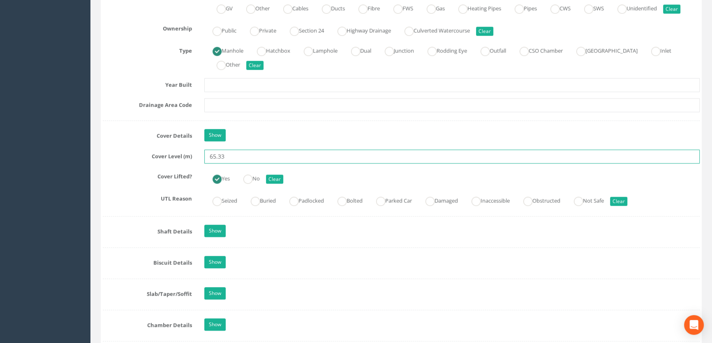
click at [237, 164] on input "65.33" at bounding box center [451, 157] width 495 height 14
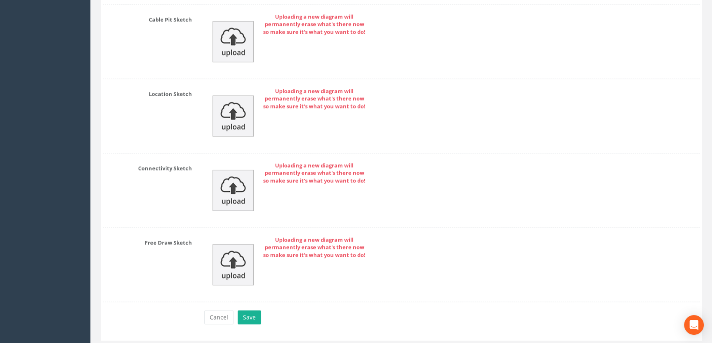
scroll to position [1851, 0]
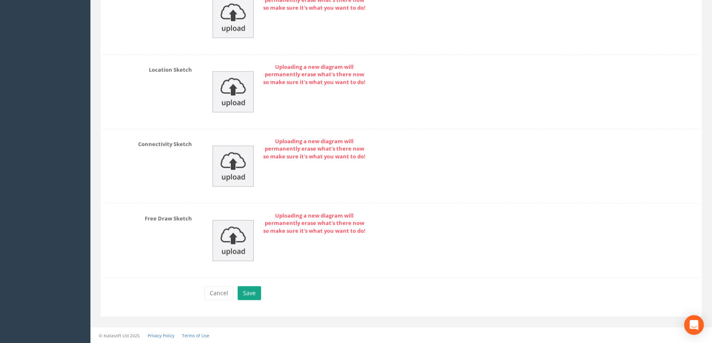
type input "65.3"
click at [248, 292] on button "Save" at bounding box center [249, 293] width 23 height 14
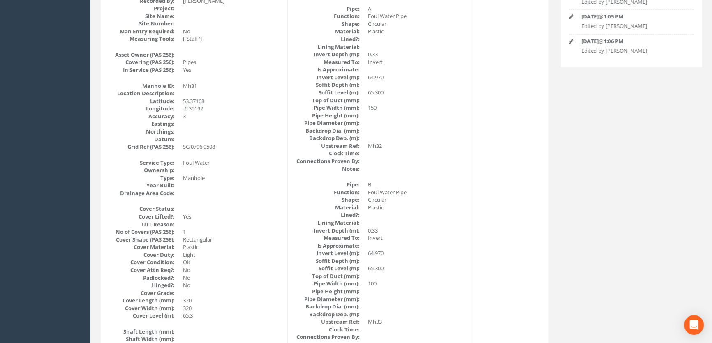
scroll to position [27, 0]
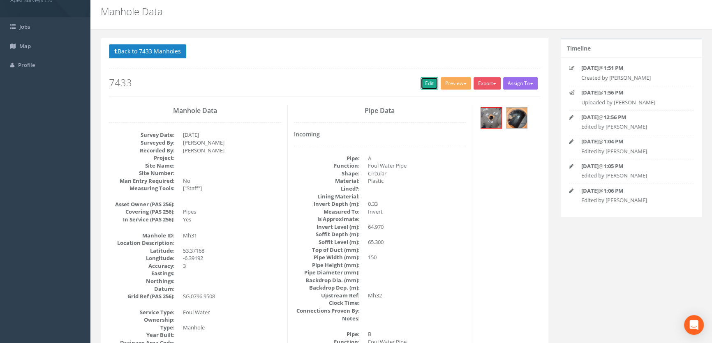
click at [425, 78] on link "Edit" at bounding box center [430, 83] width 18 height 12
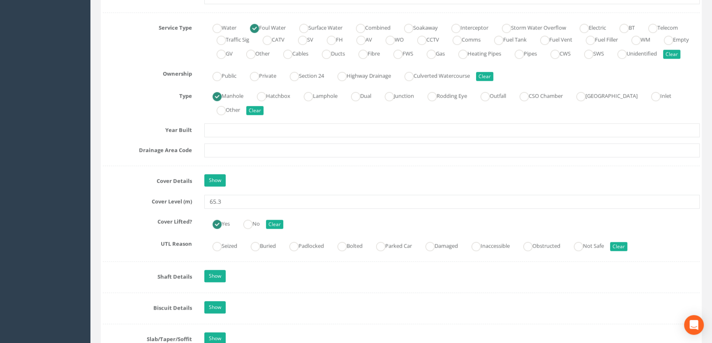
scroll to position [625, 0]
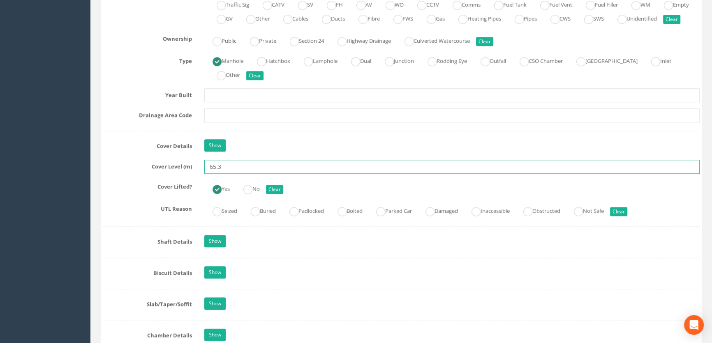
click at [227, 174] on input "65.3" at bounding box center [451, 167] width 495 height 14
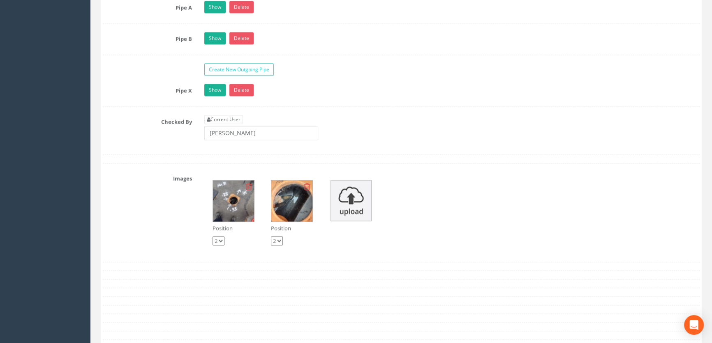
scroll to position [1447, 0]
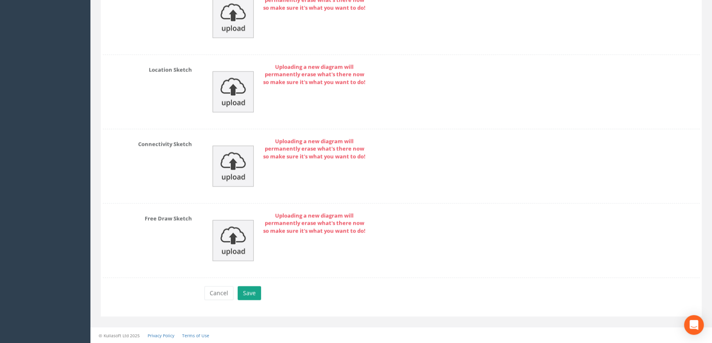
type input "65.33"
click at [253, 289] on button "Save" at bounding box center [249, 293] width 23 height 14
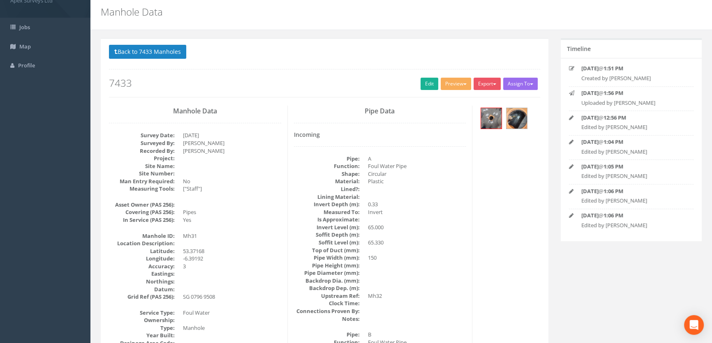
scroll to position [0, 0]
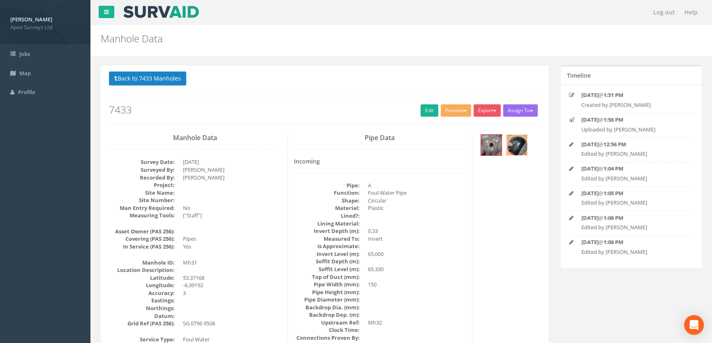
click at [521, 143] on img at bounding box center [516, 145] width 21 height 21
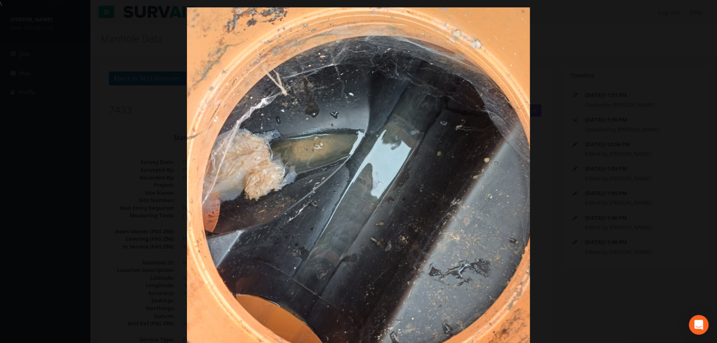
click at [106, 204] on div at bounding box center [358, 179] width 717 height 343
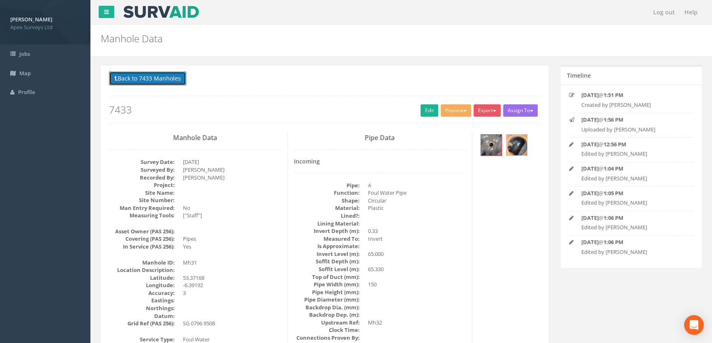
click at [131, 79] on button "Back to 7433 Manholes" at bounding box center [147, 79] width 77 height 14
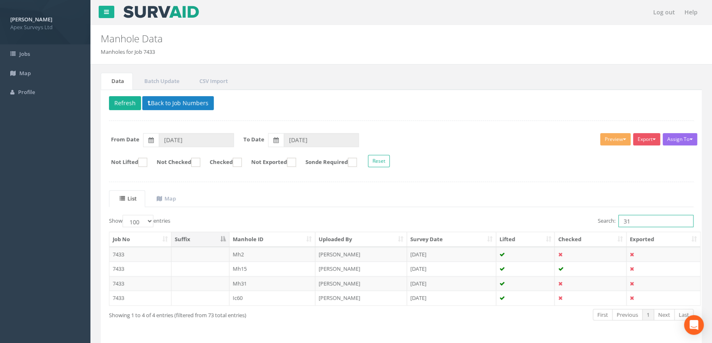
drag, startPoint x: 647, startPoint y: 221, endPoint x: 604, endPoint y: 226, distance: 42.6
click at [605, 225] on label "Search: 31" at bounding box center [646, 221] width 96 height 12
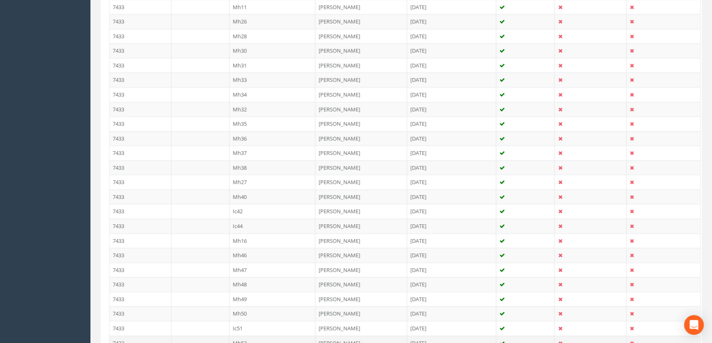
scroll to position [547, 0]
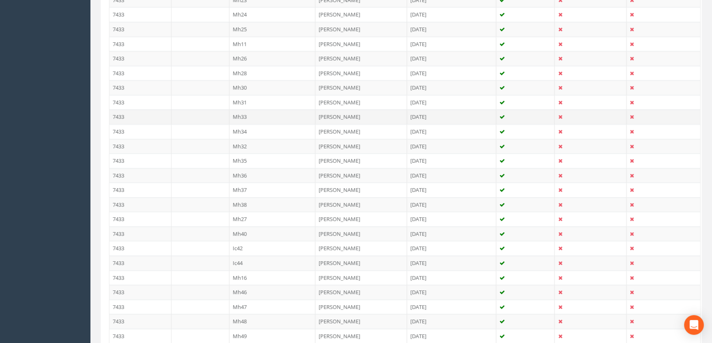
type input "33"
click at [244, 113] on td "Mh33" at bounding box center [272, 116] width 86 height 15
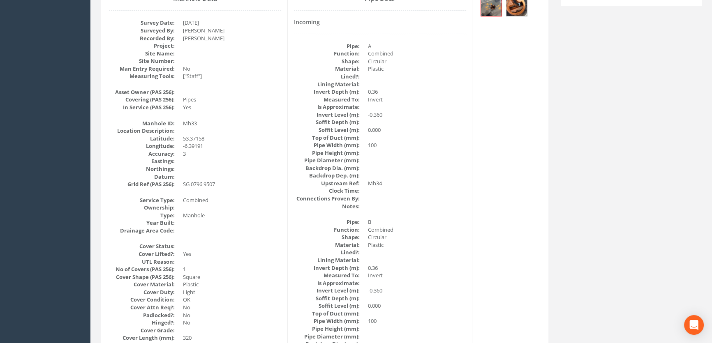
scroll to position [0, 0]
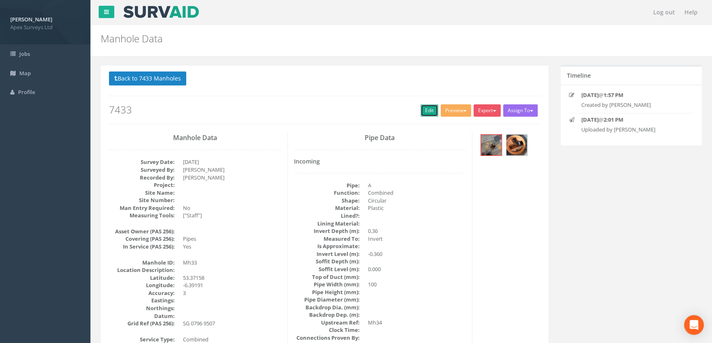
click at [428, 111] on link "Edit" at bounding box center [430, 110] width 18 height 12
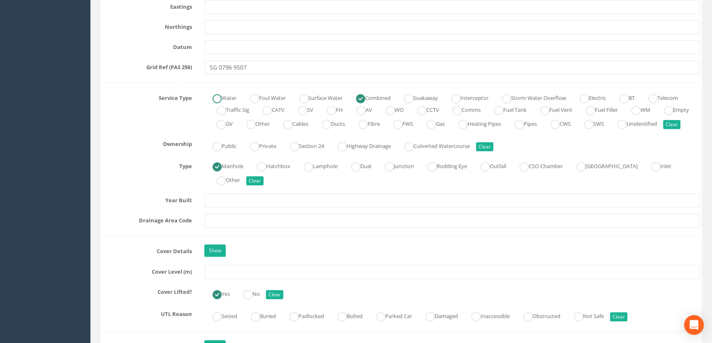
scroll to position [523, 0]
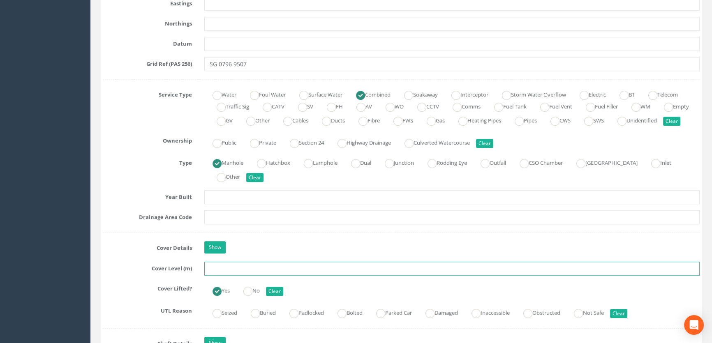
click at [220, 276] on input "text" at bounding box center [451, 269] width 495 height 14
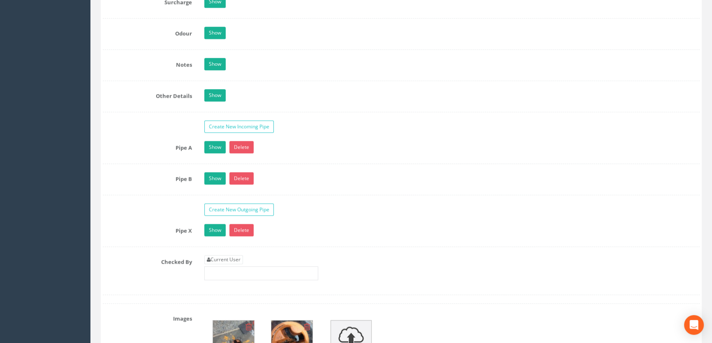
scroll to position [1345, 0]
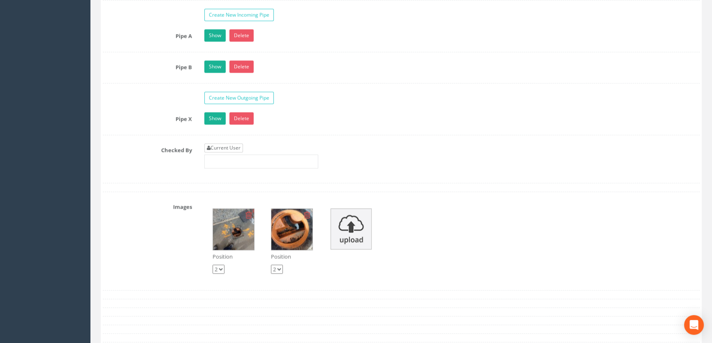
type input "65.41"
click at [236, 153] on link "Current User" at bounding box center [223, 147] width 39 height 9
type input "[PERSON_NAME]"
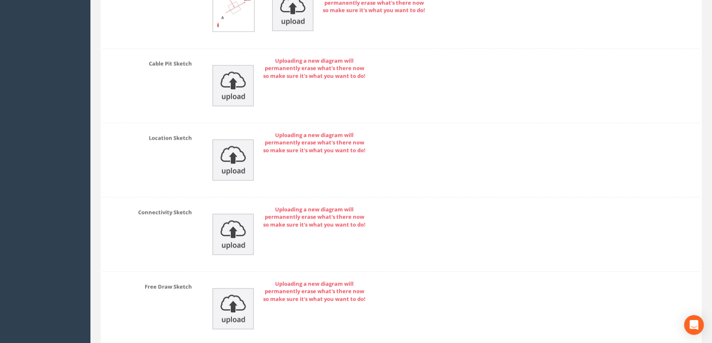
scroll to position [1851, 0]
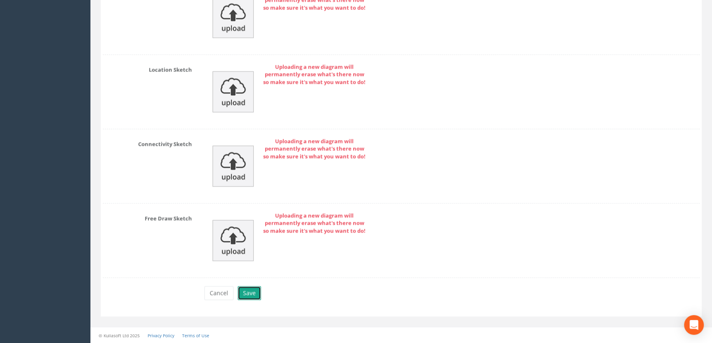
click at [245, 294] on button "Save" at bounding box center [249, 293] width 23 height 14
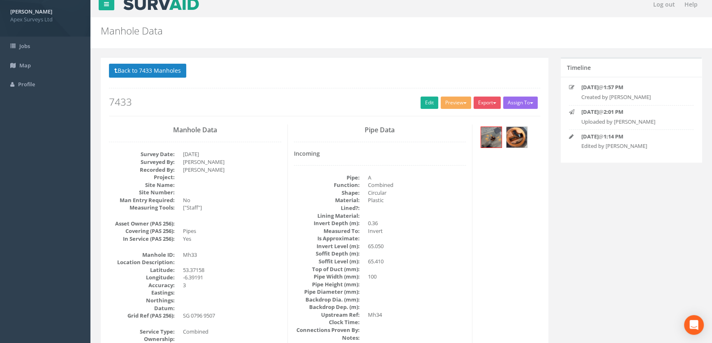
scroll to position [0, 0]
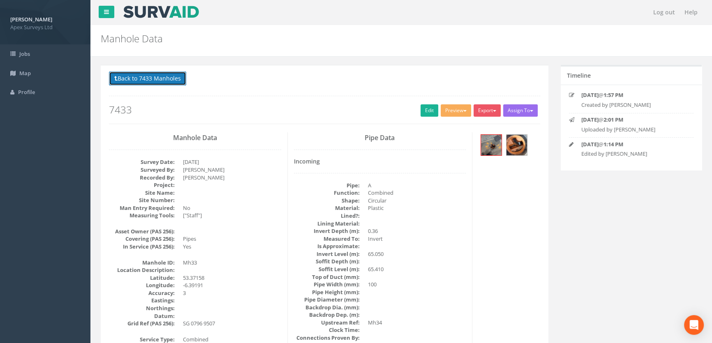
click at [141, 80] on button "Back to 7433 Manholes" at bounding box center [147, 79] width 77 height 14
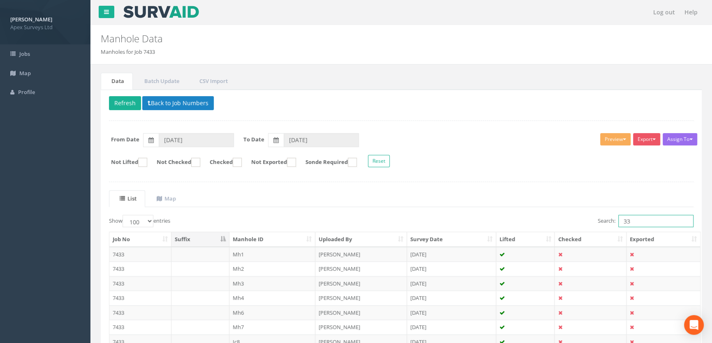
click at [646, 222] on input "33" at bounding box center [655, 221] width 75 height 12
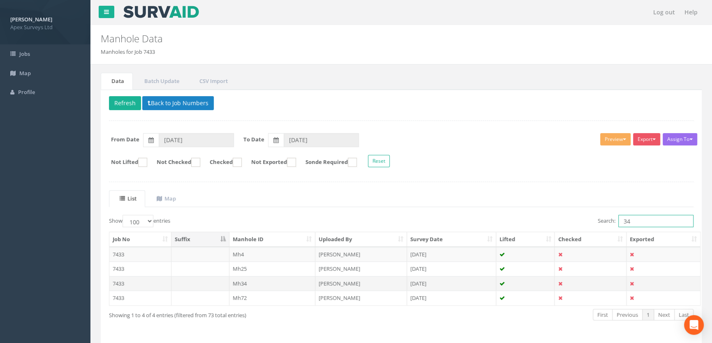
type input "34"
click at [249, 284] on td "Mh34" at bounding box center [272, 283] width 86 height 15
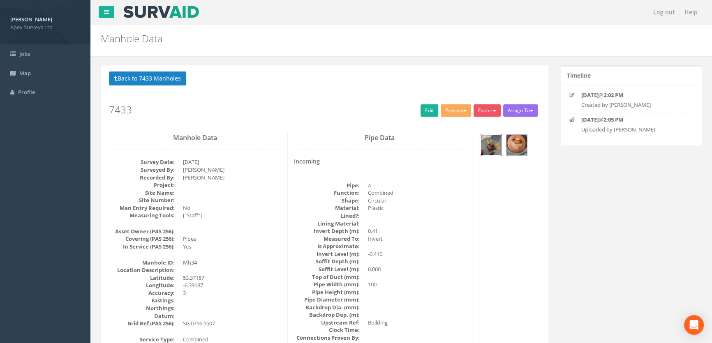
click at [492, 143] on img at bounding box center [491, 145] width 21 height 21
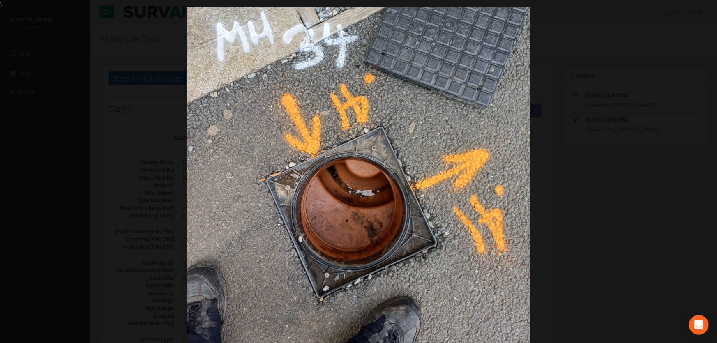
click at [583, 159] on div at bounding box center [358, 179] width 717 height 343
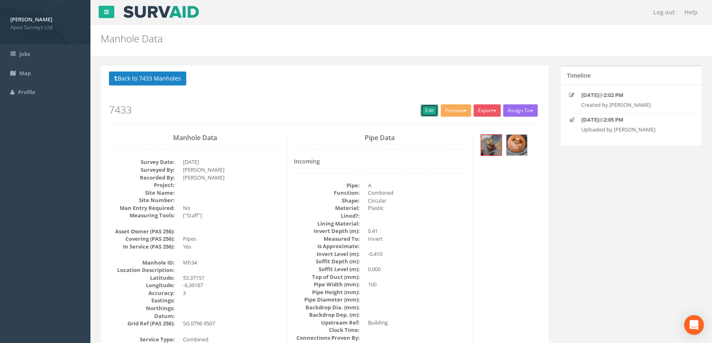
click at [421, 108] on link "Edit" at bounding box center [430, 110] width 18 height 12
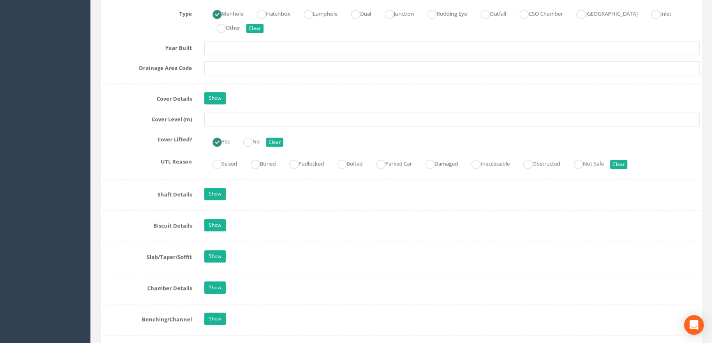
scroll to position [672, 0]
click at [245, 126] on input "text" at bounding box center [451, 119] width 495 height 14
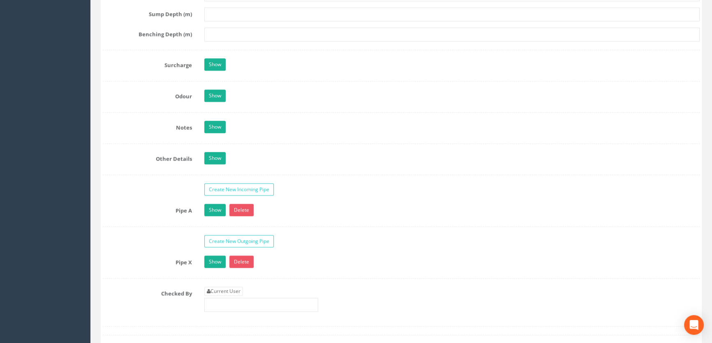
scroll to position [1345, 0]
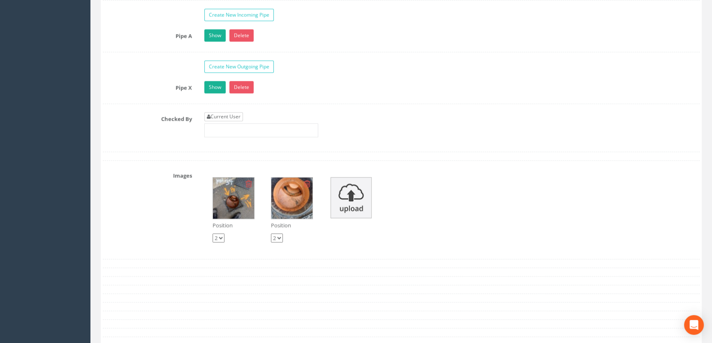
type input "65.48"
click at [216, 121] on link "Current User" at bounding box center [223, 116] width 39 height 9
type input "[PERSON_NAME]"
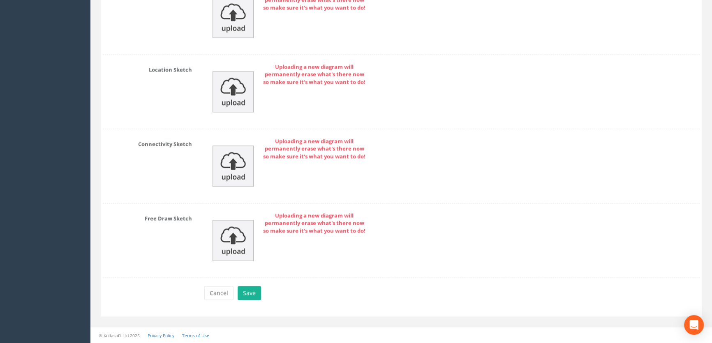
scroll to position [1820, 0]
click at [243, 291] on button "Save" at bounding box center [249, 293] width 23 height 14
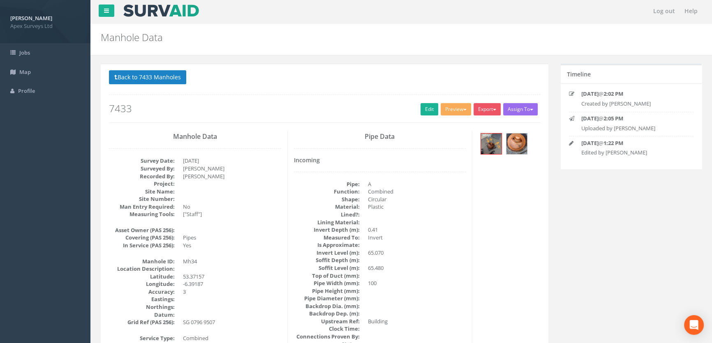
scroll to position [0, 0]
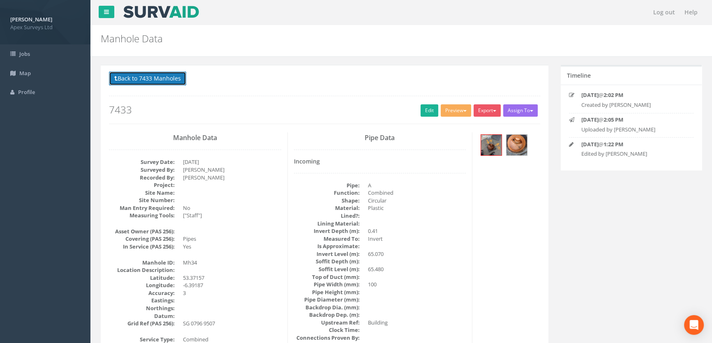
click at [162, 81] on button "Back to 7433 Manholes" at bounding box center [147, 79] width 77 height 14
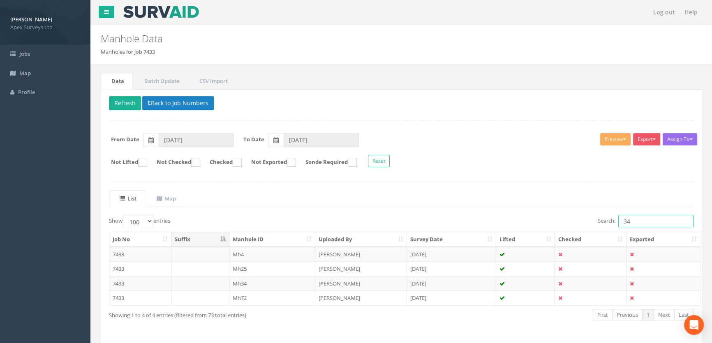
click at [633, 218] on input "34" at bounding box center [655, 221] width 75 height 12
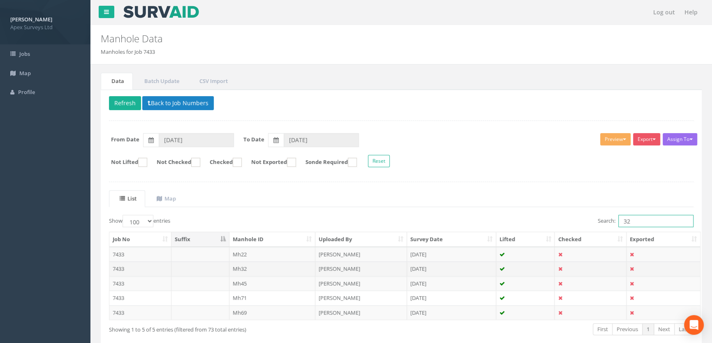
type input "32"
click at [240, 269] on td "Mh32" at bounding box center [272, 268] width 86 height 15
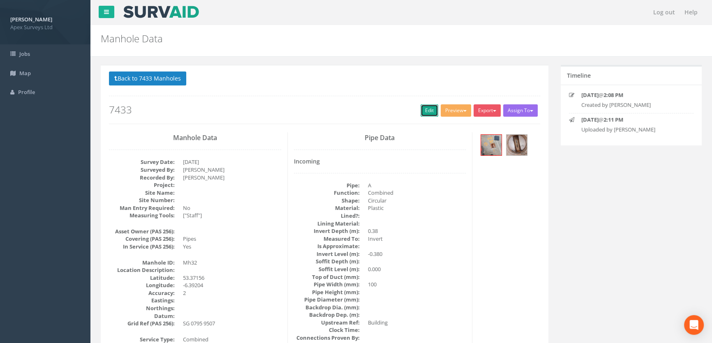
click at [430, 110] on link "Edit" at bounding box center [430, 110] width 18 height 12
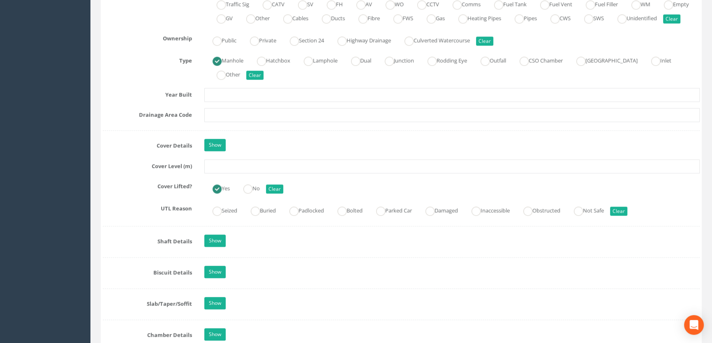
scroll to position [672, 0]
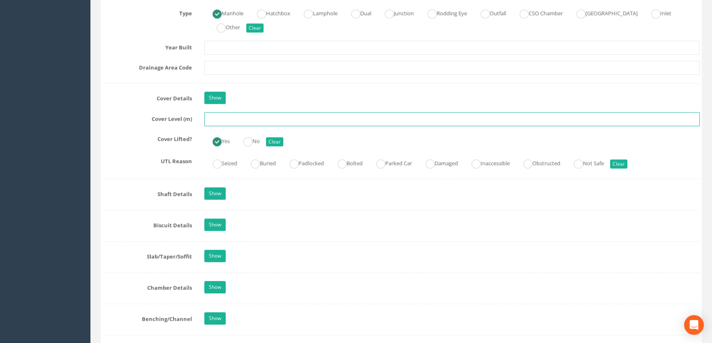
click at [222, 126] on input "text" at bounding box center [451, 119] width 495 height 14
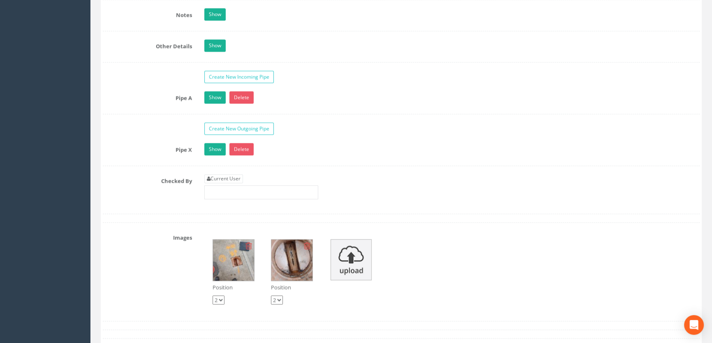
scroll to position [1345, 0]
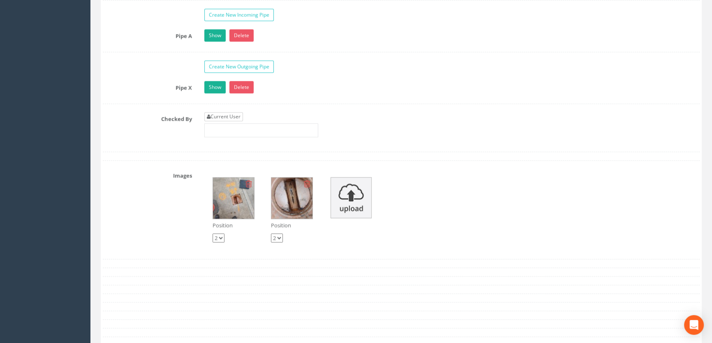
type input "65.66"
click at [235, 121] on link "Current User" at bounding box center [223, 116] width 39 height 9
type input "[PERSON_NAME]"
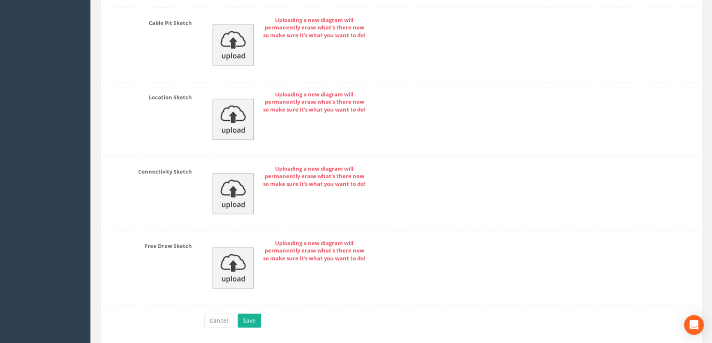
scroll to position [1820, 0]
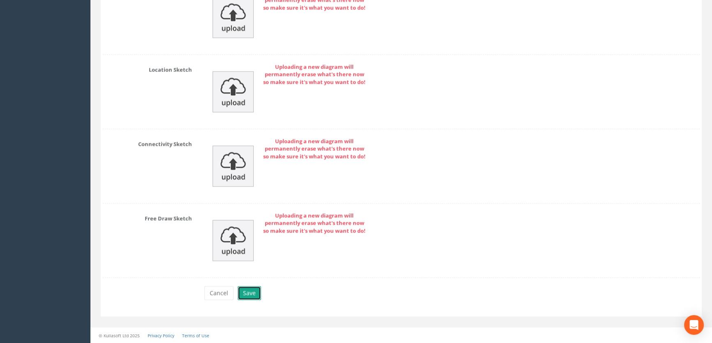
click at [245, 295] on button "Save" at bounding box center [249, 293] width 23 height 14
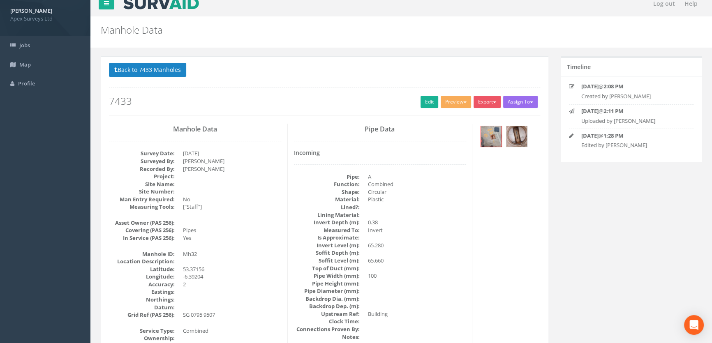
scroll to position [0, 0]
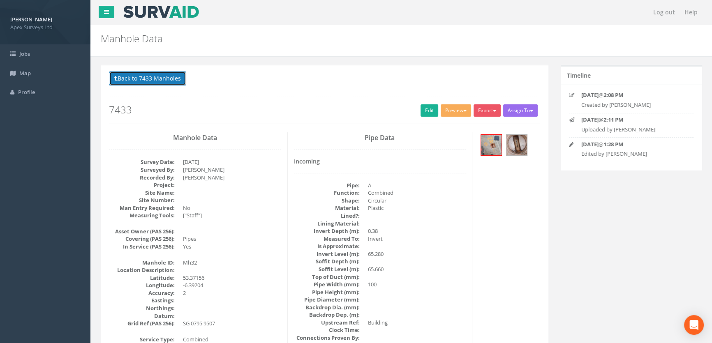
click at [152, 79] on button "Back to 7433 Manholes" at bounding box center [147, 79] width 77 height 14
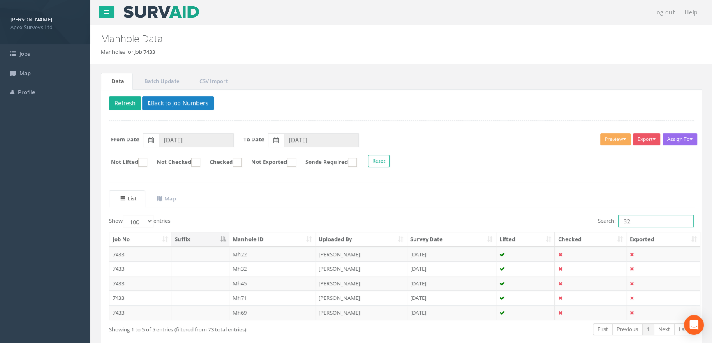
click at [637, 224] on input "32" at bounding box center [655, 221] width 75 height 12
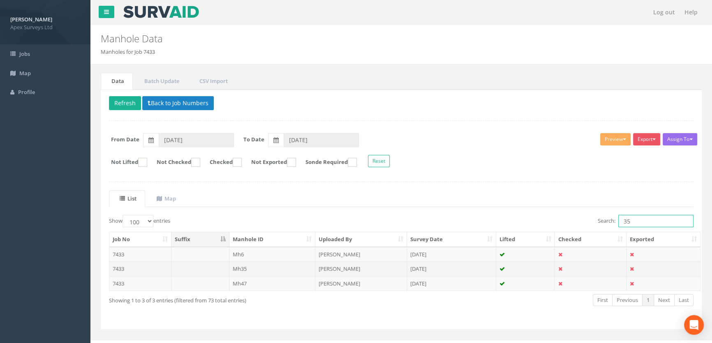
type input "35"
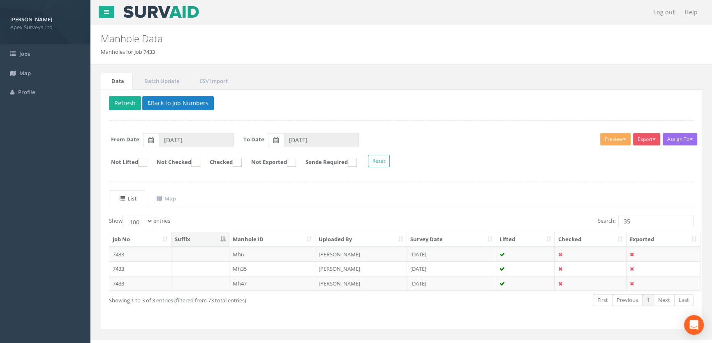
click at [240, 268] on td "Mh35" at bounding box center [272, 268] width 86 height 15
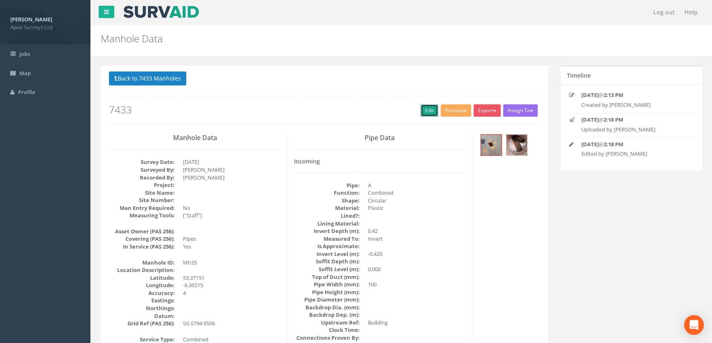
click at [426, 111] on link "Edit" at bounding box center [430, 110] width 18 height 12
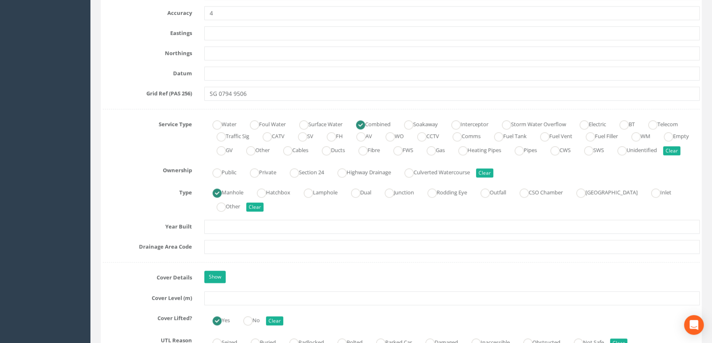
scroll to position [560, 0]
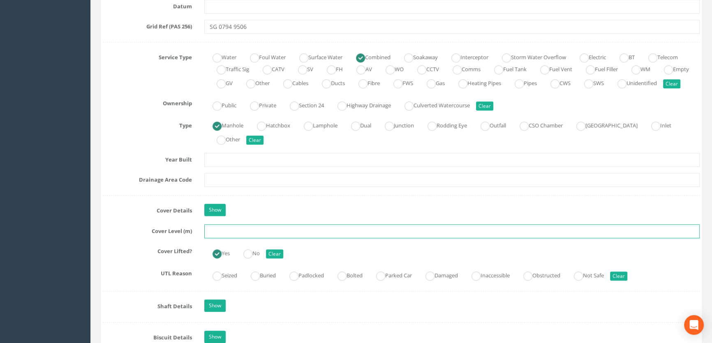
click at [229, 238] on input "text" at bounding box center [451, 231] width 495 height 14
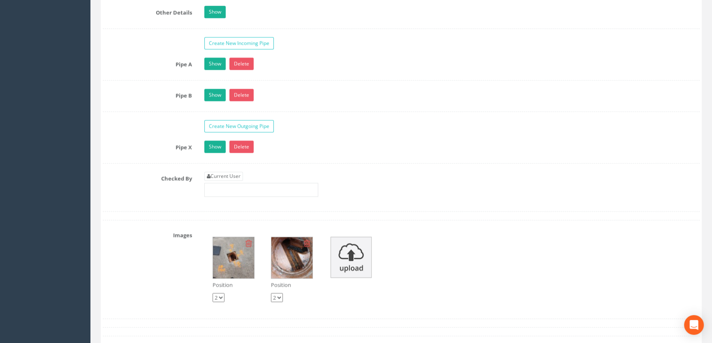
scroll to position [1420, 0]
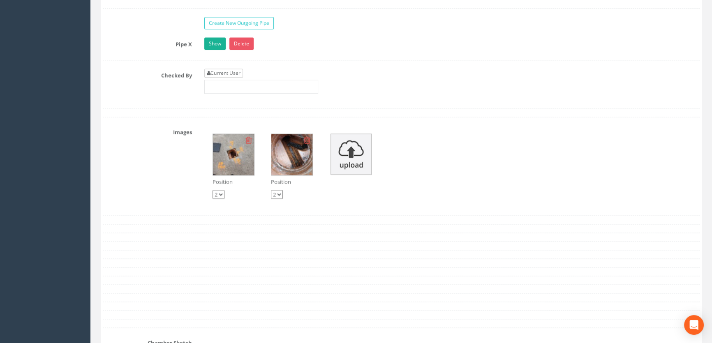
type input "65.65"
click at [223, 78] on link "Current User" at bounding box center [223, 73] width 39 height 9
type input "[PERSON_NAME]"
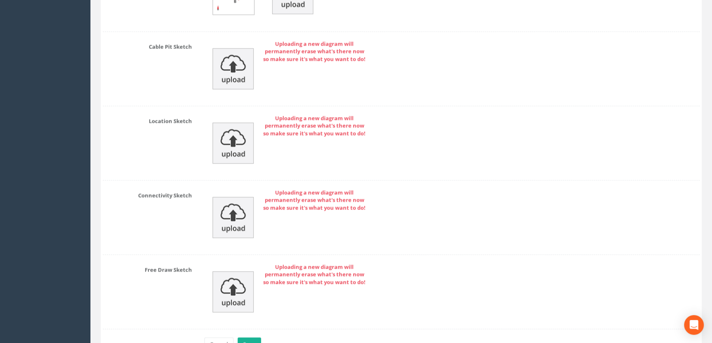
scroll to position [1851, 0]
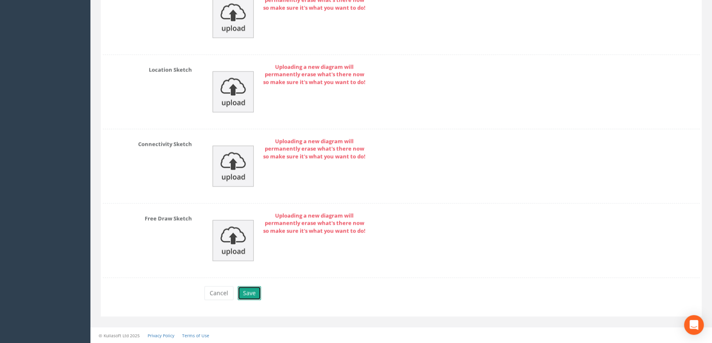
click at [251, 294] on button "Save" at bounding box center [249, 293] width 23 height 14
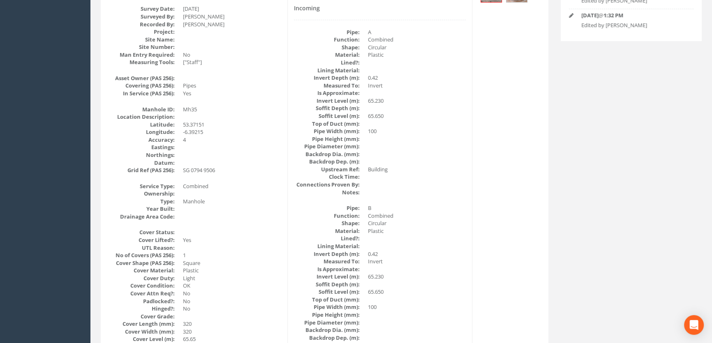
scroll to position [65, 0]
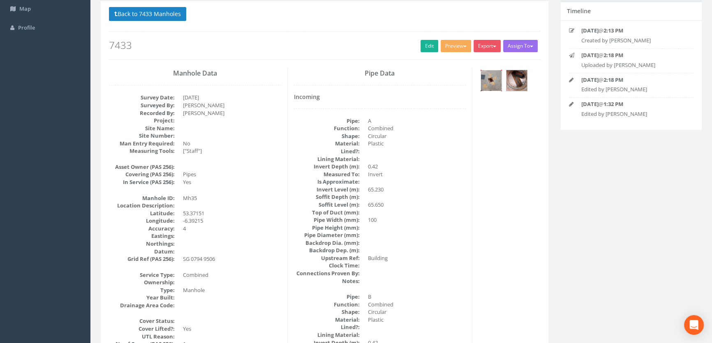
click at [492, 80] on img at bounding box center [491, 80] width 21 height 21
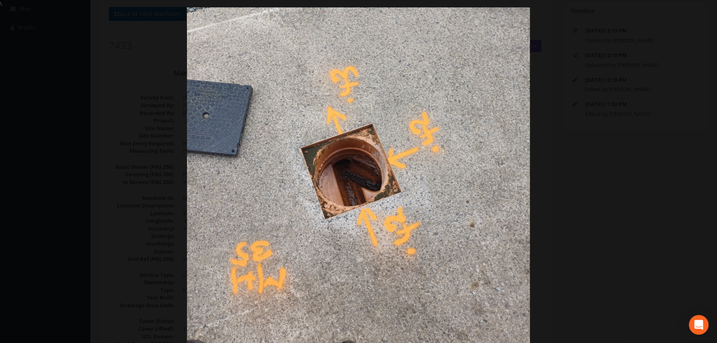
click at [92, 163] on div at bounding box center [358, 179] width 717 height 343
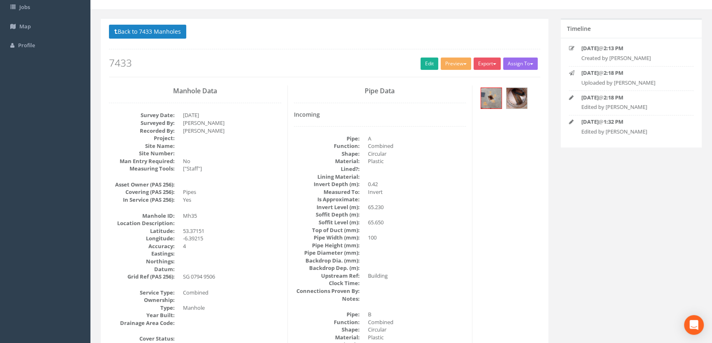
scroll to position [0, 0]
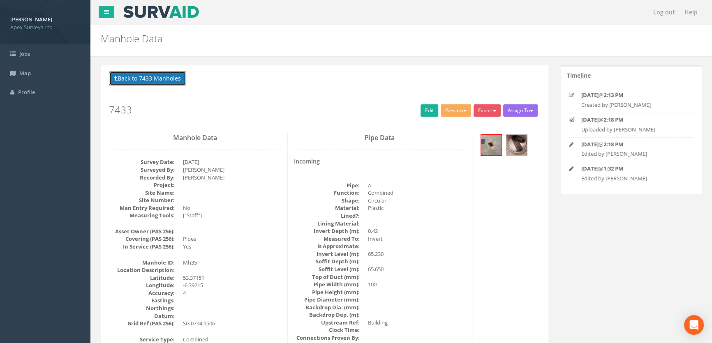
click at [120, 77] on button "Back to 7433 Manholes" at bounding box center [147, 79] width 77 height 14
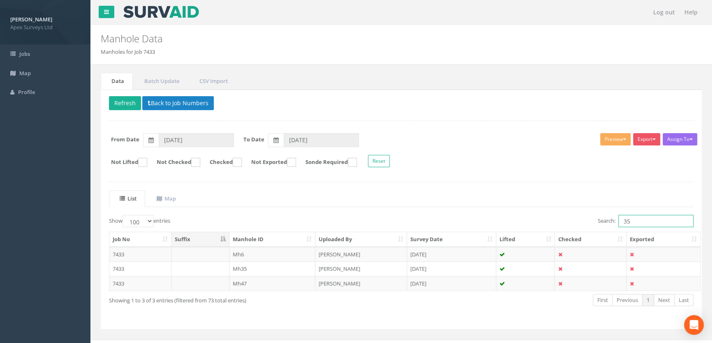
click at [638, 222] on input "35" at bounding box center [655, 221] width 75 height 12
type input "3"
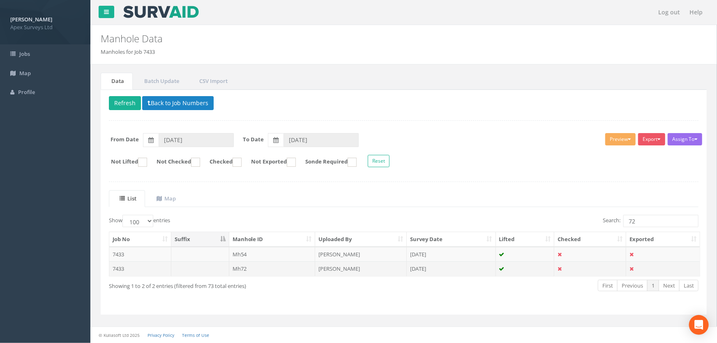
click at [239, 266] on td "Mh72" at bounding box center [272, 268] width 86 height 15
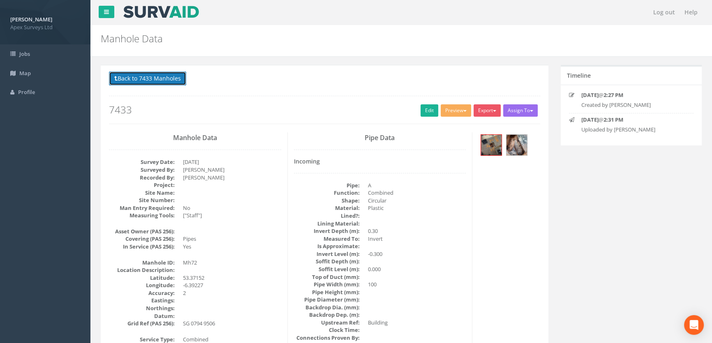
click at [155, 77] on button "Back to 7433 Manholes" at bounding box center [147, 79] width 77 height 14
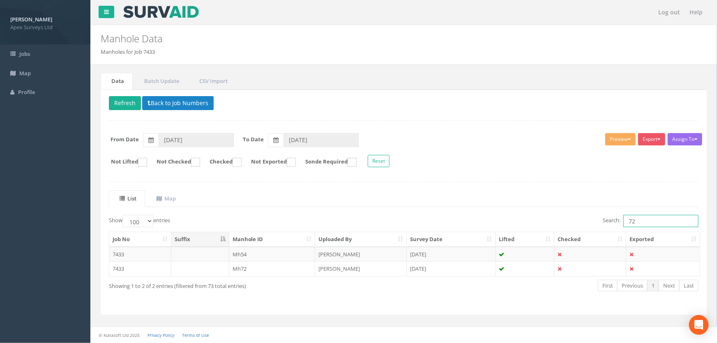
click at [644, 223] on input "72" at bounding box center [661, 221] width 75 height 12
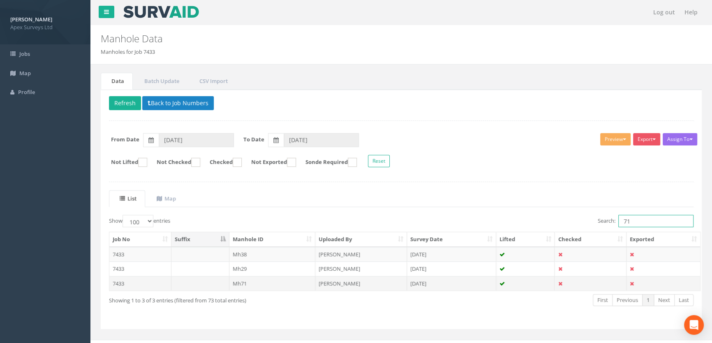
type input "71"
click at [239, 285] on td "Mh71" at bounding box center [272, 283] width 86 height 15
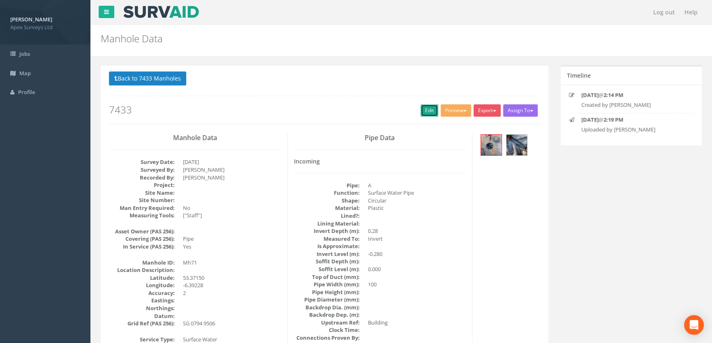
click at [425, 106] on link "Edit" at bounding box center [430, 110] width 18 height 12
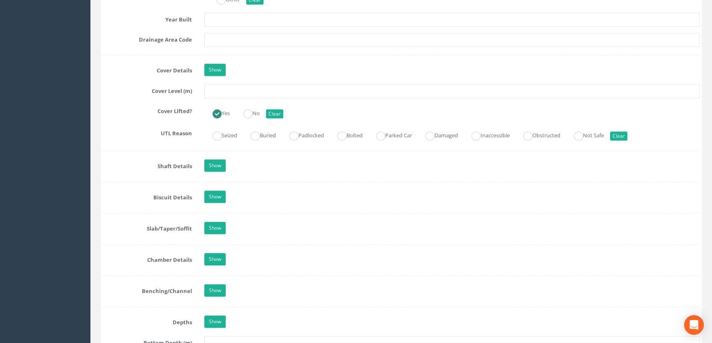
scroll to position [672, 0]
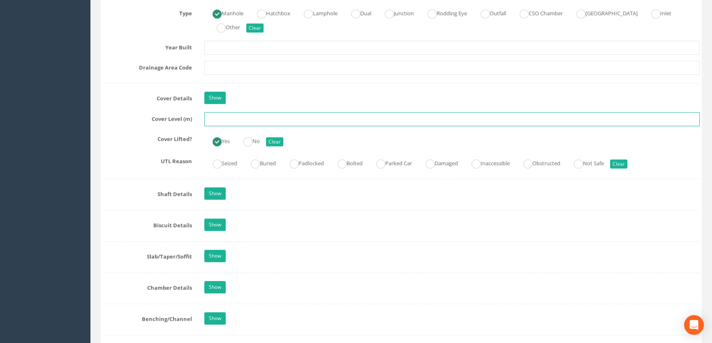
click at [220, 126] on input "text" at bounding box center [451, 119] width 495 height 14
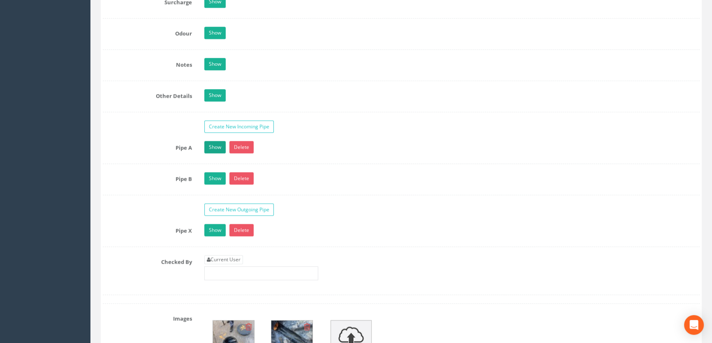
scroll to position [1345, 0]
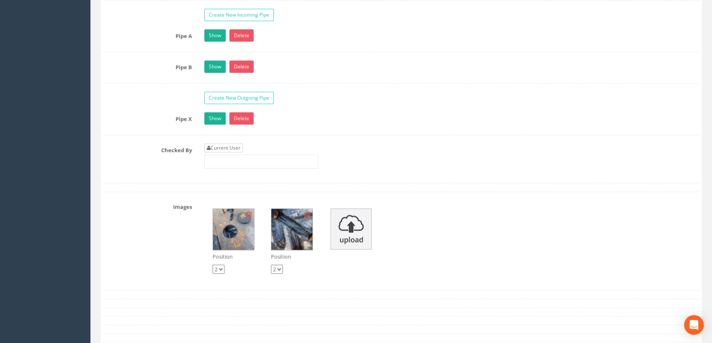
type input "65.82"
click at [220, 153] on link "Current User" at bounding box center [223, 147] width 39 height 9
type input "[PERSON_NAME]"
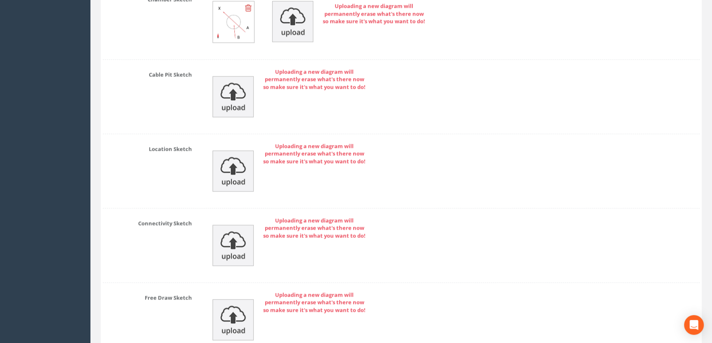
scroll to position [1851, 0]
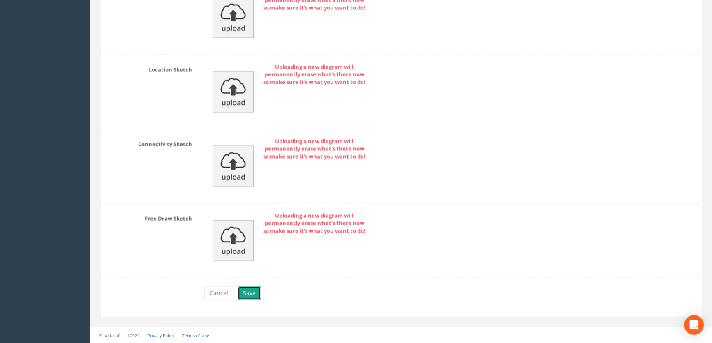
click at [245, 293] on button "Save" at bounding box center [249, 293] width 23 height 14
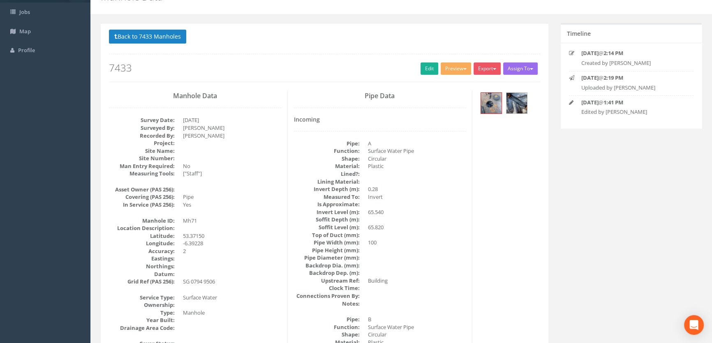
scroll to position [37, 0]
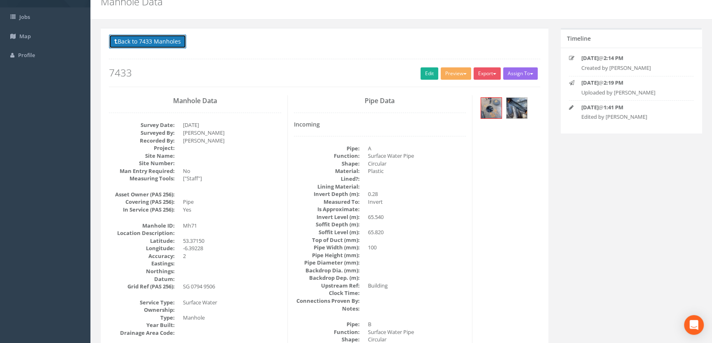
click at [164, 43] on button "Back to 7433 Manholes" at bounding box center [147, 42] width 77 height 14
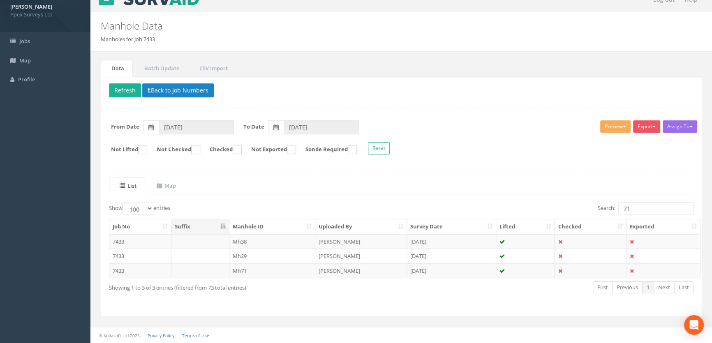
scroll to position [12, 0]
click at [643, 208] on input "71" at bounding box center [655, 209] width 75 height 12
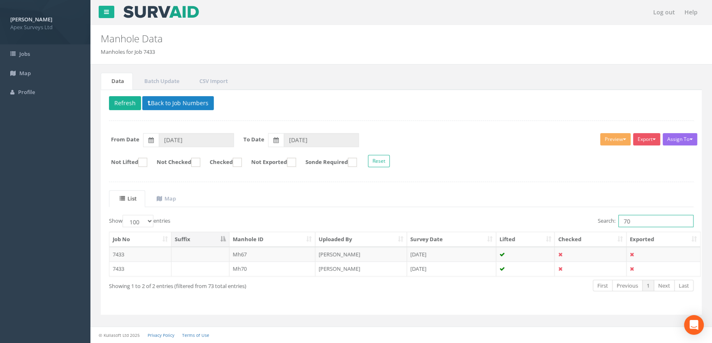
scroll to position [0, 0]
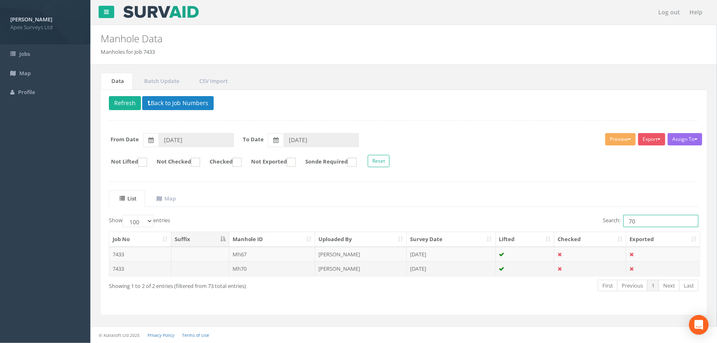
type input "70"
click at [243, 268] on td "Mh70" at bounding box center [272, 268] width 86 height 15
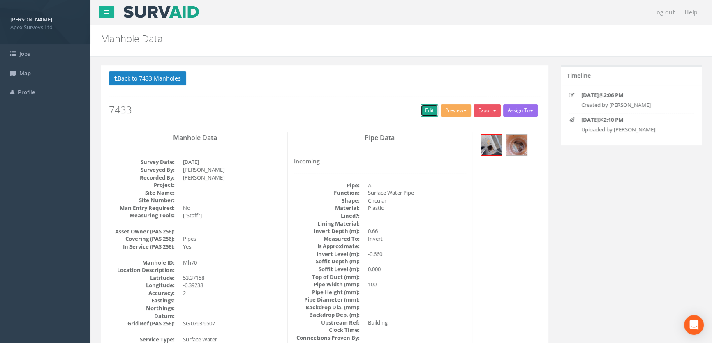
click at [421, 111] on link "Edit" at bounding box center [430, 110] width 18 height 12
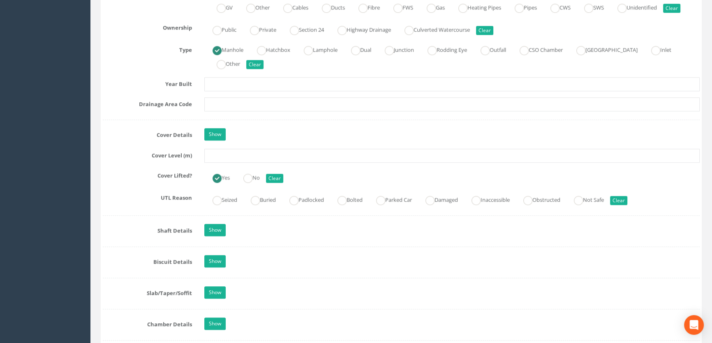
scroll to position [672, 0]
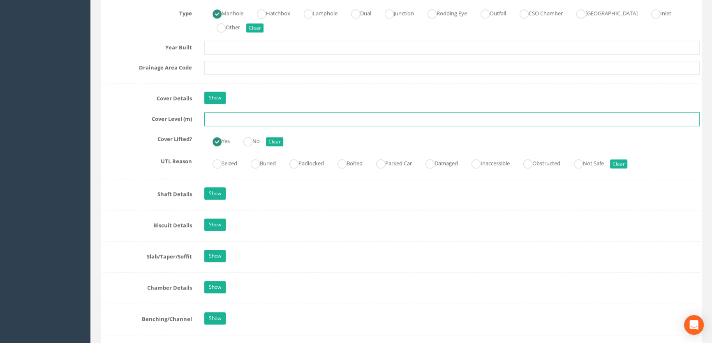
click at [219, 126] on input "text" at bounding box center [451, 119] width 495 height 14
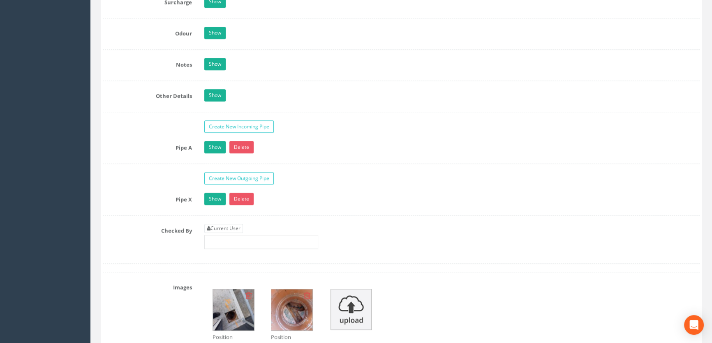
scroll to position [1345, 0]
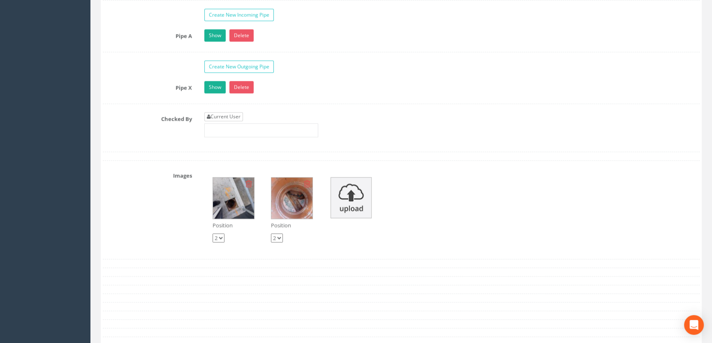
type input "66.24"
click at [226, 121] on link "Current User" at bounding box center [223, 116] width 39 height 9
type input "[PERSON_NAME]"
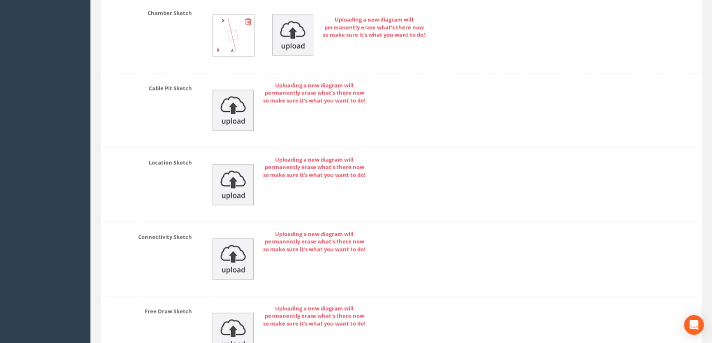
scroll to position [1820, 0]
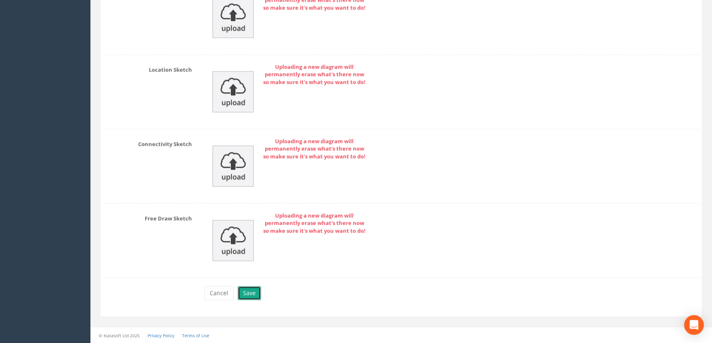
click at [250, 292] on button "Save" at bounding box center [249, 293] width 23 height 14
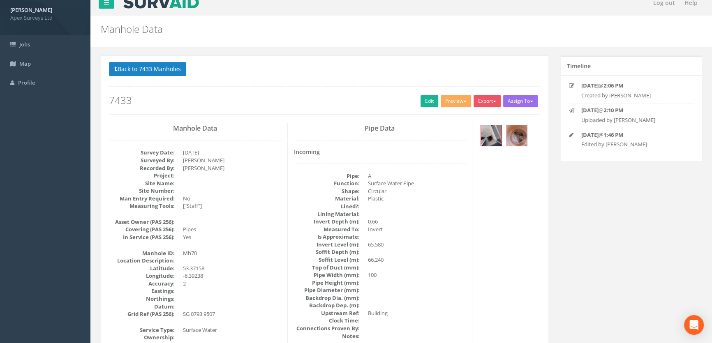
scroll to position [0, 0]
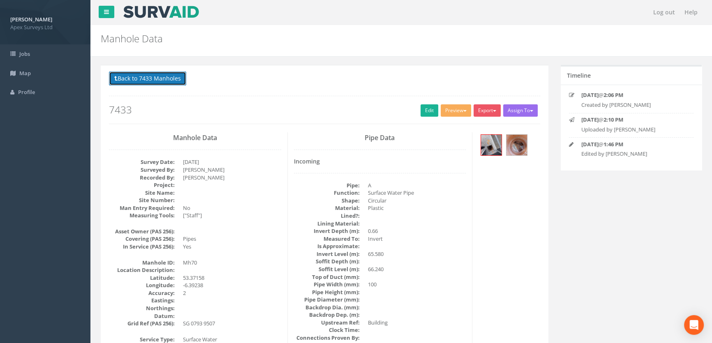
click at [168, 79] on button "Back to 7433 Manholes" at bounding box center [147, 79] width 77 height 14
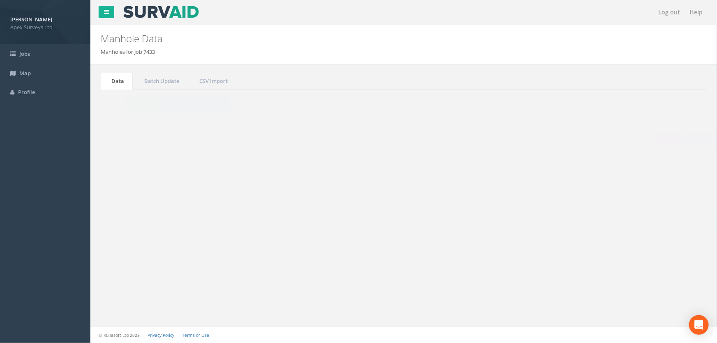
drag, startPoint x: 650, startPoint y: 222, endPoint x: 589, endPoint y: 222, distance: 60.8
click at [584, 221] on div "Search: 70" at bounding box center [554, 222] width 289 height 14
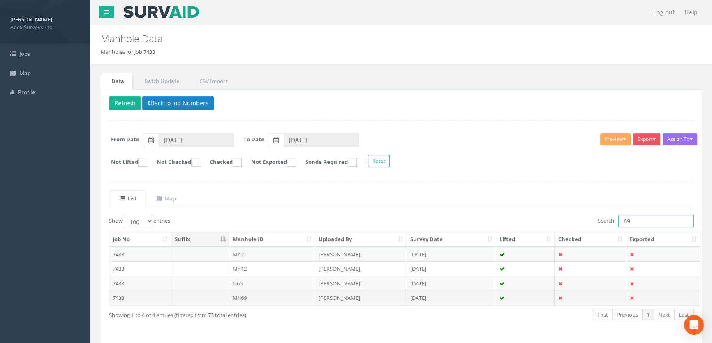
type input "69"
click at [244, 296] on td "Mh69" at bounding box center [272, 298] width 86 height 15
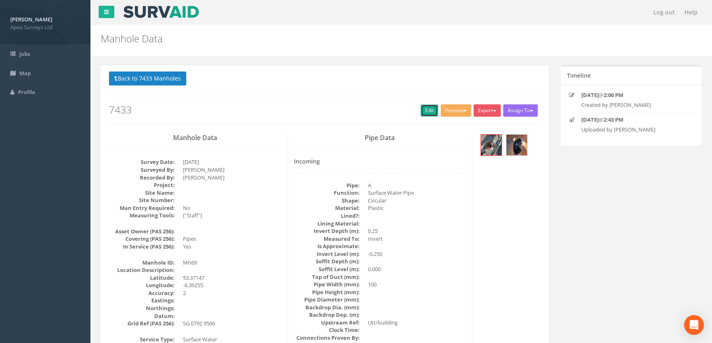
click at [425, 108] on link "Edit" at bounding box center [430, 110] width 18 height 12
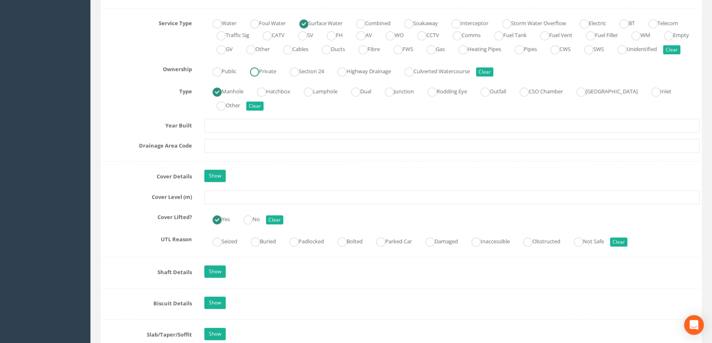
scroll to position [598, 0]
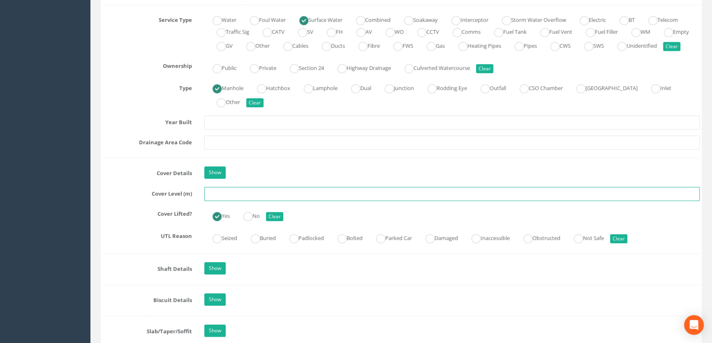
click at [229, 201] on input "text" at bounding box center [451, 194] width 495 height 14
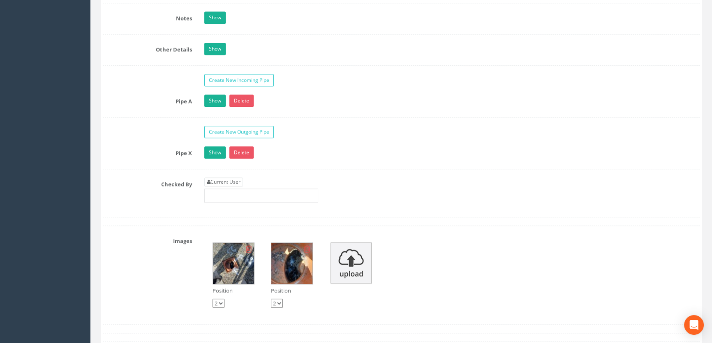
scroll to position [1308, 0]
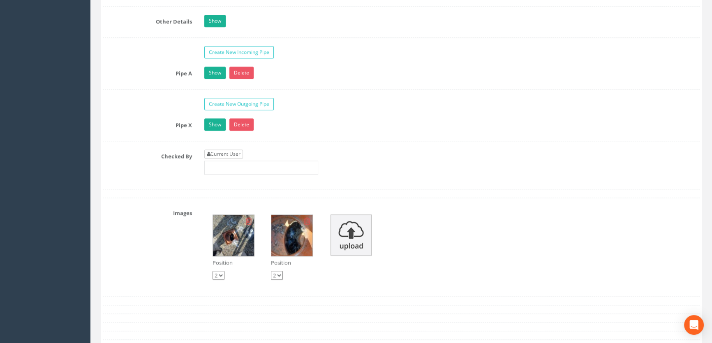
type input "65.81"
click at [238, 159] on link "Current User" at bounding box center [223, 154] width 39 height 9
type input "[PERSON_NAME]"
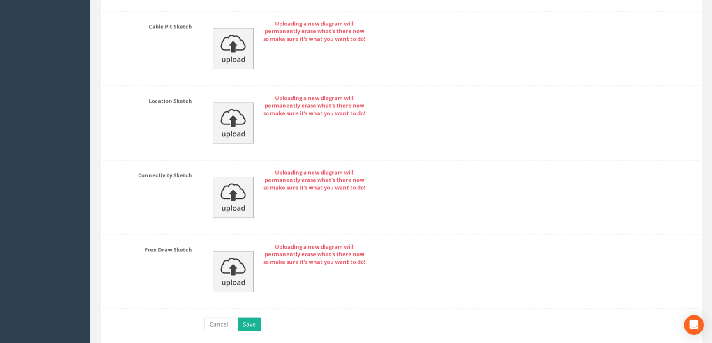
scroll to position [1820, 0]
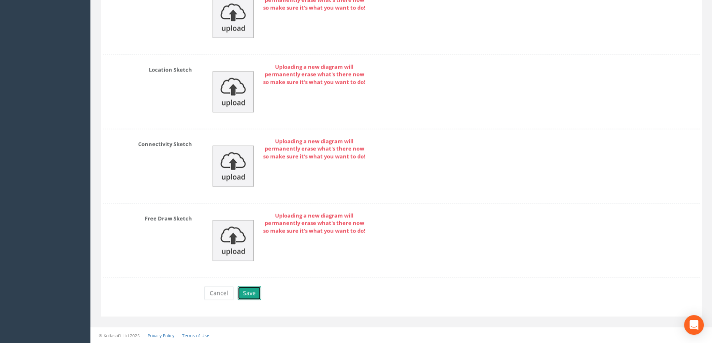
click at [250, 290] on button "Save" at bounding box center [249, 293] width 23 height 14
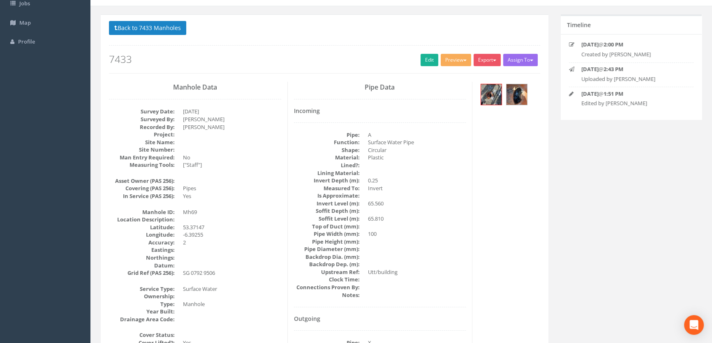
scroll to position [0, 0]
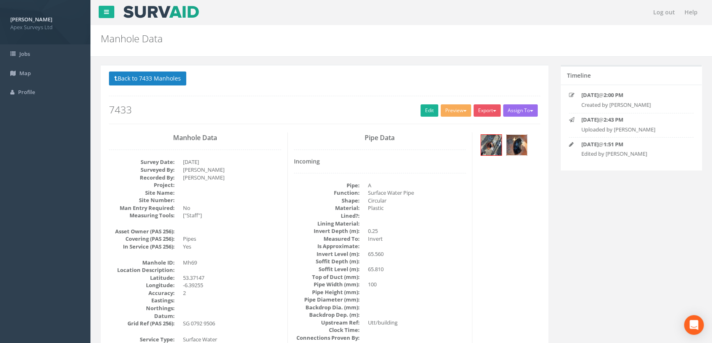
click at [522, 143] on img at bounding box center [516, 145] width 21 height 21
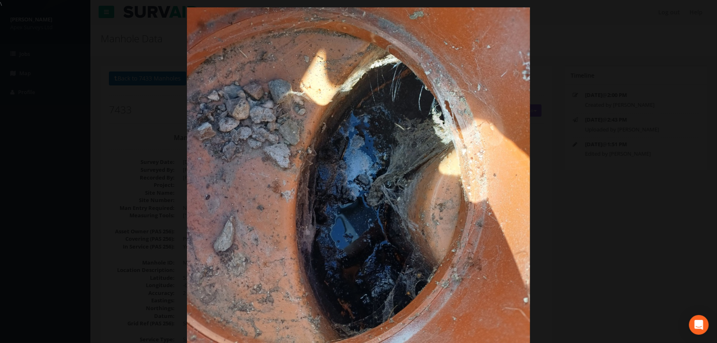
click at [90, 156] on div at bounding box center [358, 179] width 717 height 343
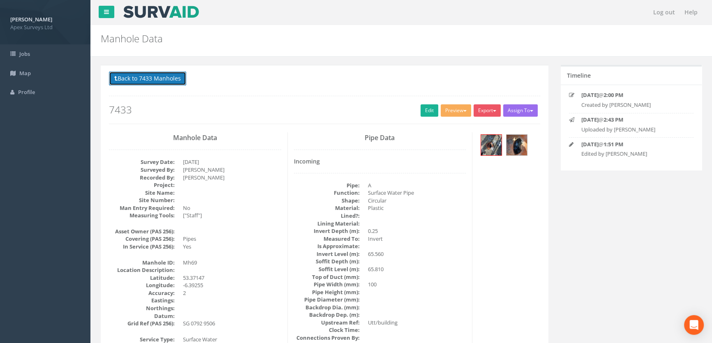
click at [138, 76] on button "Back to 7433 Manholes" at bounding box center [147, 79] width 77 height 14
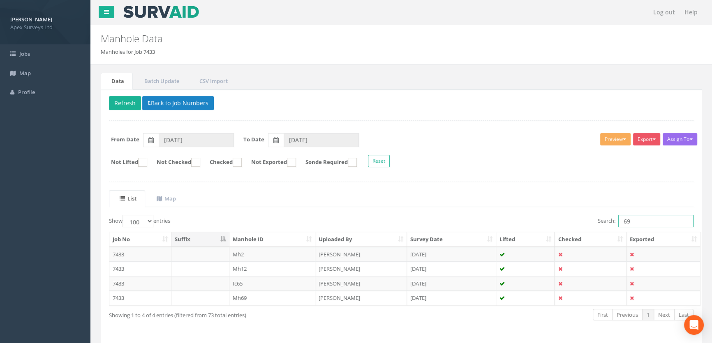
drag, startPoint x: 639, startPoint y: 219, endPoint x: 564, endPoint y: 224, distance: 74.6
click at [564, 224] on div "Search: 69" at bounding box center [550, 222] width 286 height 14
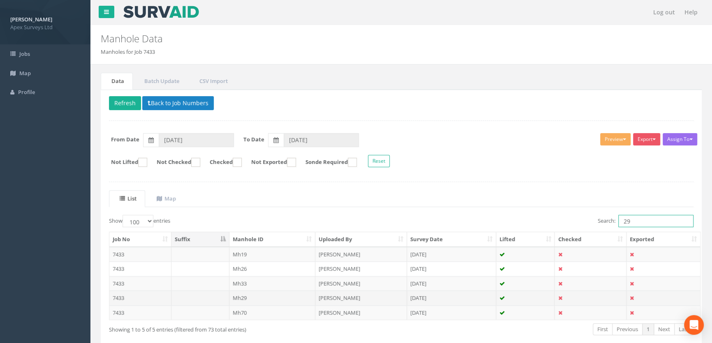
type input "29"
click at [236, 297] on td "Mh29" at bounding box center [272, 298] width 86 height 15
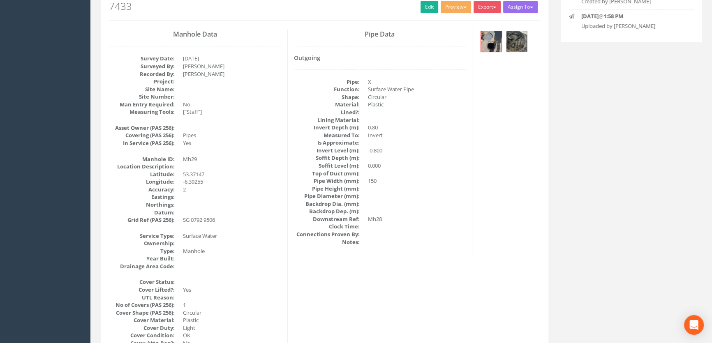
scroll to position [102, 0]
click at [427, 9] on link "Edit" at bounding box center [430, 8] width 18 height 12
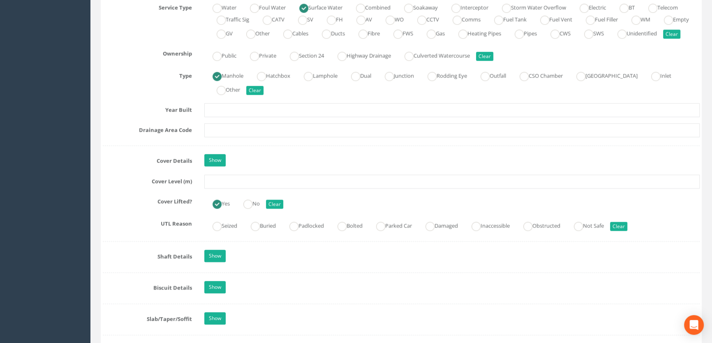
scroll to position [625, 0]
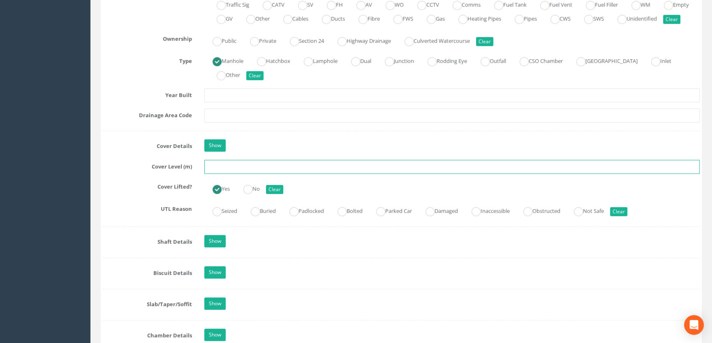
click at [230, 174] on input "text" at bounding box center [451, 167] width 495 height 14
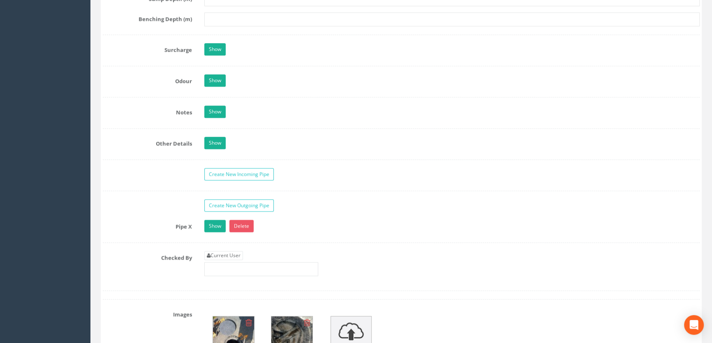
scroll to position [1298, 0]
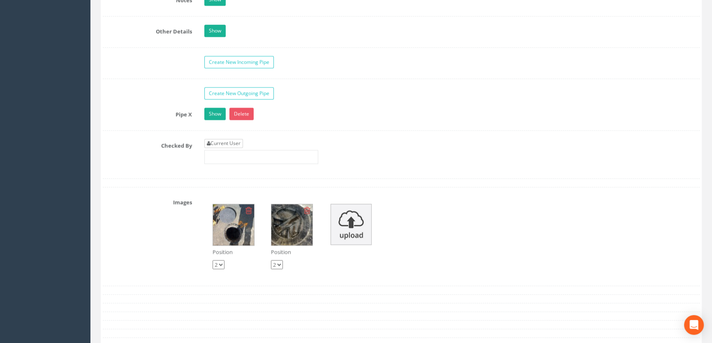
type input "65.33"
click at [234, 148] on link "Current User" at bounding box center [223, 143] width 39 height 9
type input "[PERSON_NAME]"
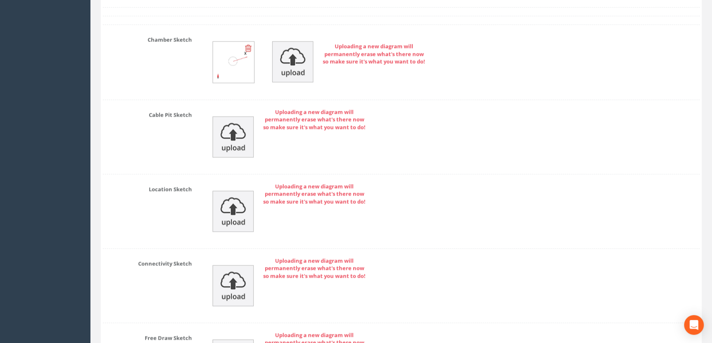
scroll to position [1800, 0]
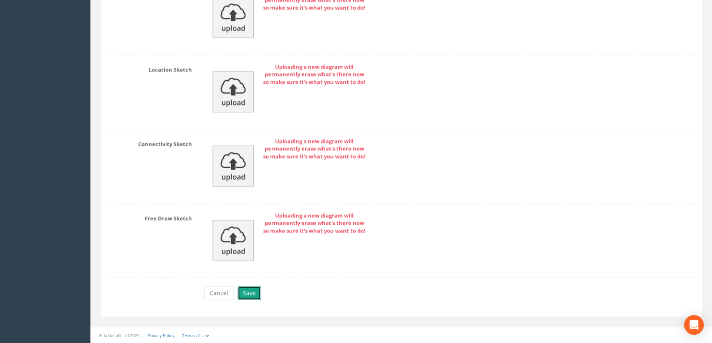
click at [244, 298] on button "Save" at bounding box center [249, 293] width 23 height 14
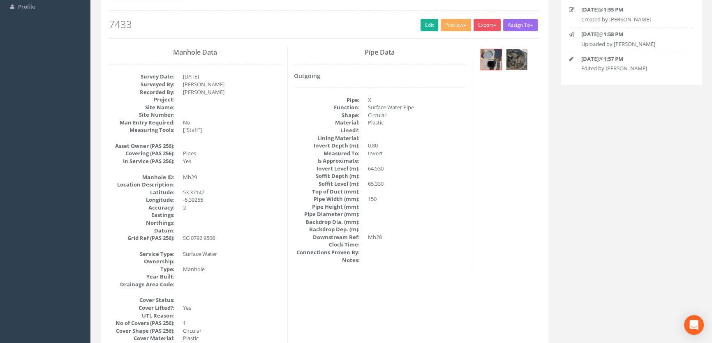
scroll to position [65, 0]
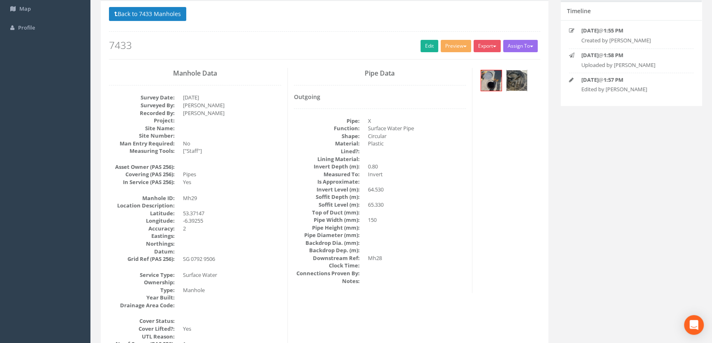
click at [514, 79] on img at bounding box center [516, 80] width 21 height 21
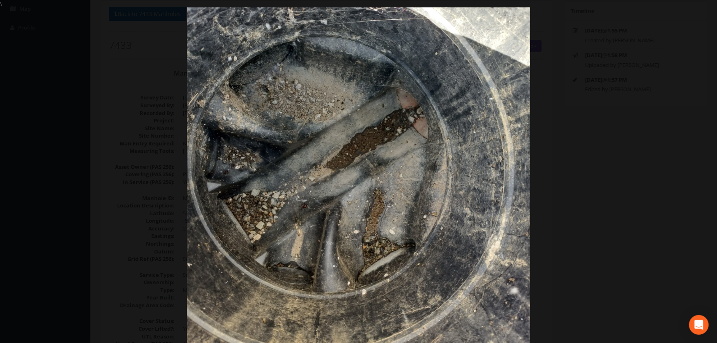
click at [102, 156] on div at bounding box center [358, 179] width 717 height 343
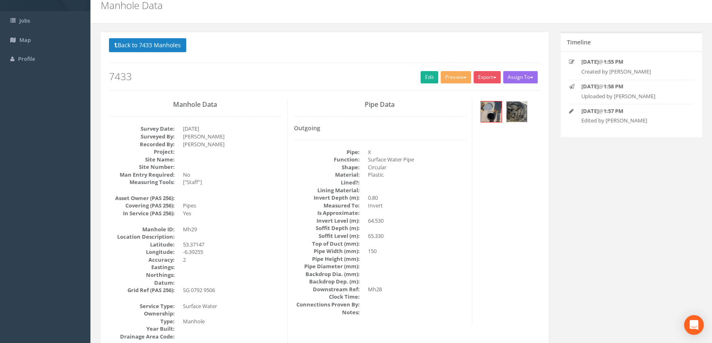
scroll to position [0, 0]
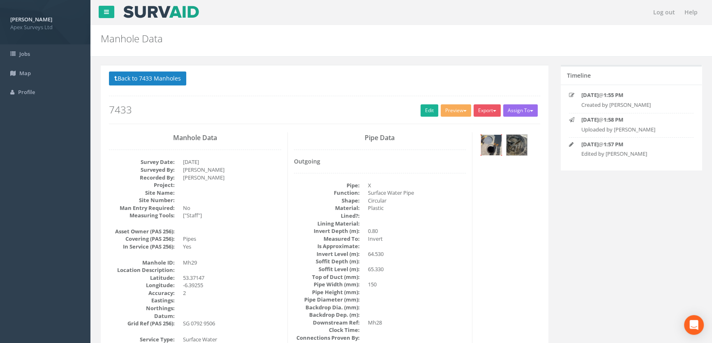
click at [490, 148] on img at bounding box center [491, 145] width 21 height 21
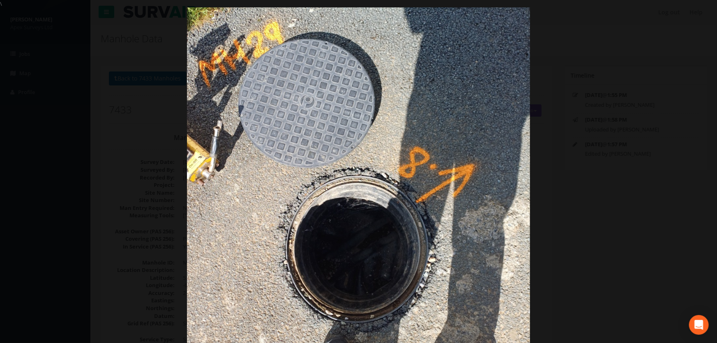
click at [110, 192] on div at bounding box center [358, 179] width 717 height 343
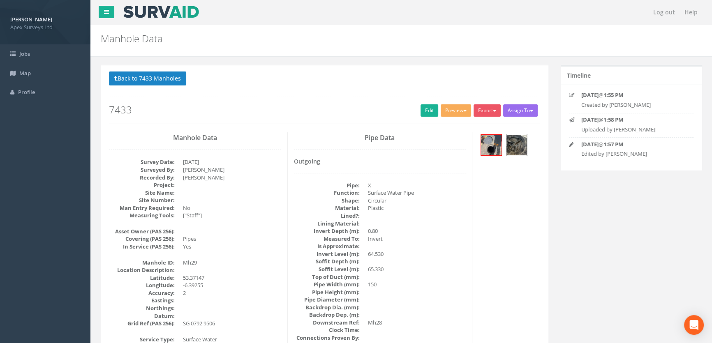
click at [519, 143] on img at bounding box center [516, 145] width 21 height 21
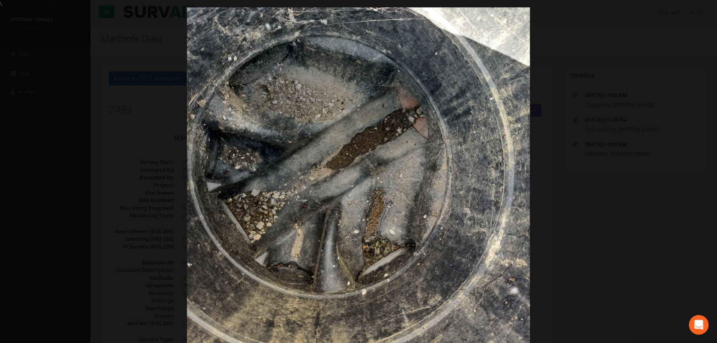
click at [612, 139] on div at bounding box center [358, 179] width 717 height 343
